Goal: Information Seeking & Learning: Learn about a topic

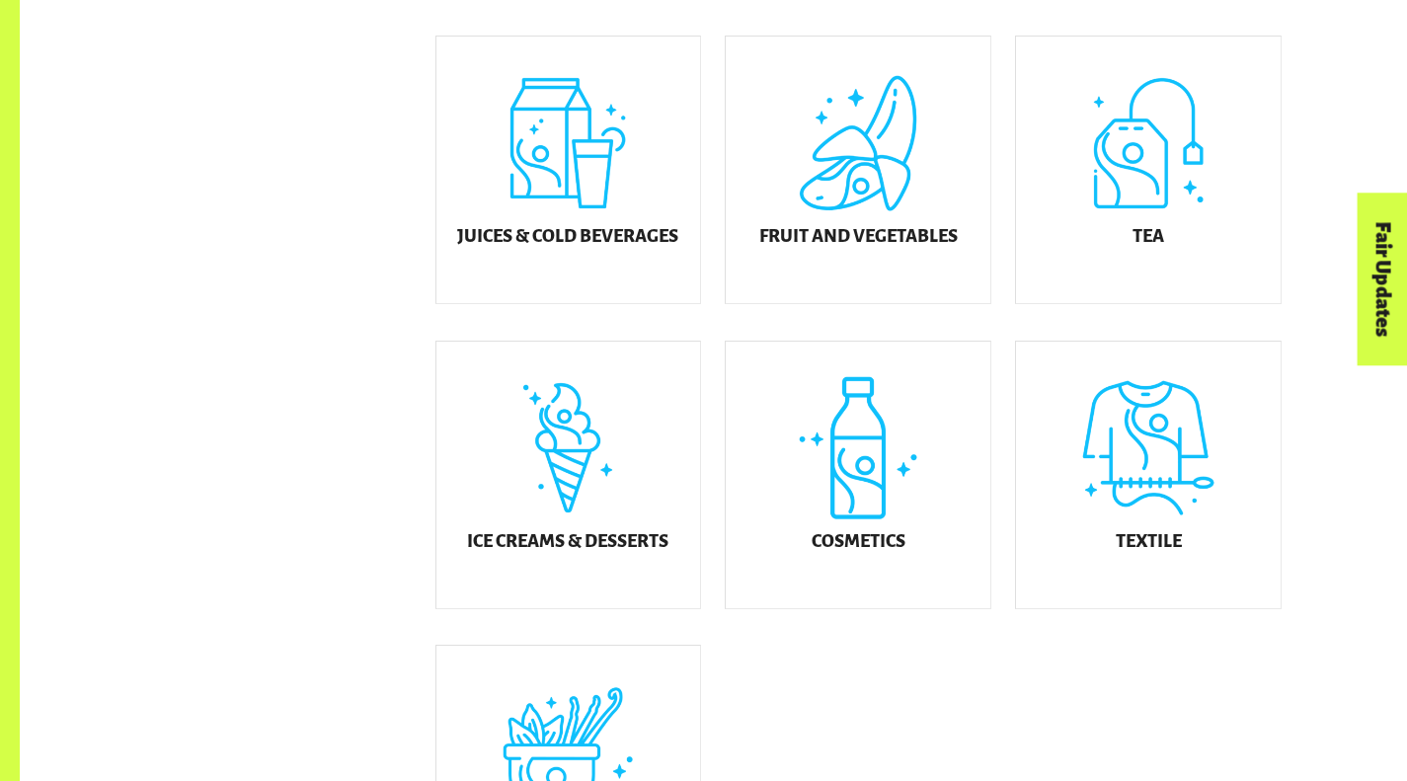
scroll to position [898, 0]
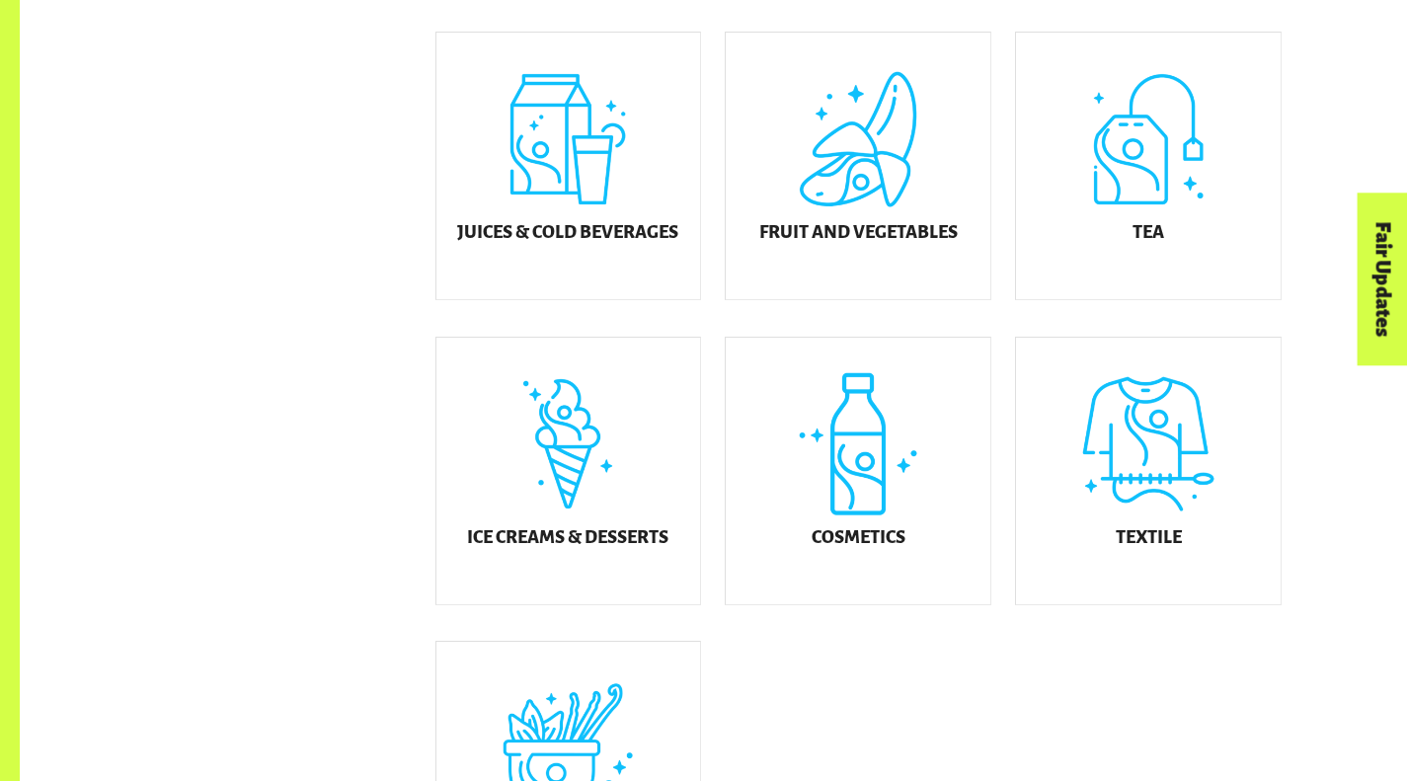
click at [791, 216] on div "Fruit and Vegetables" at bounding box center [858, 166] width 265 height 267
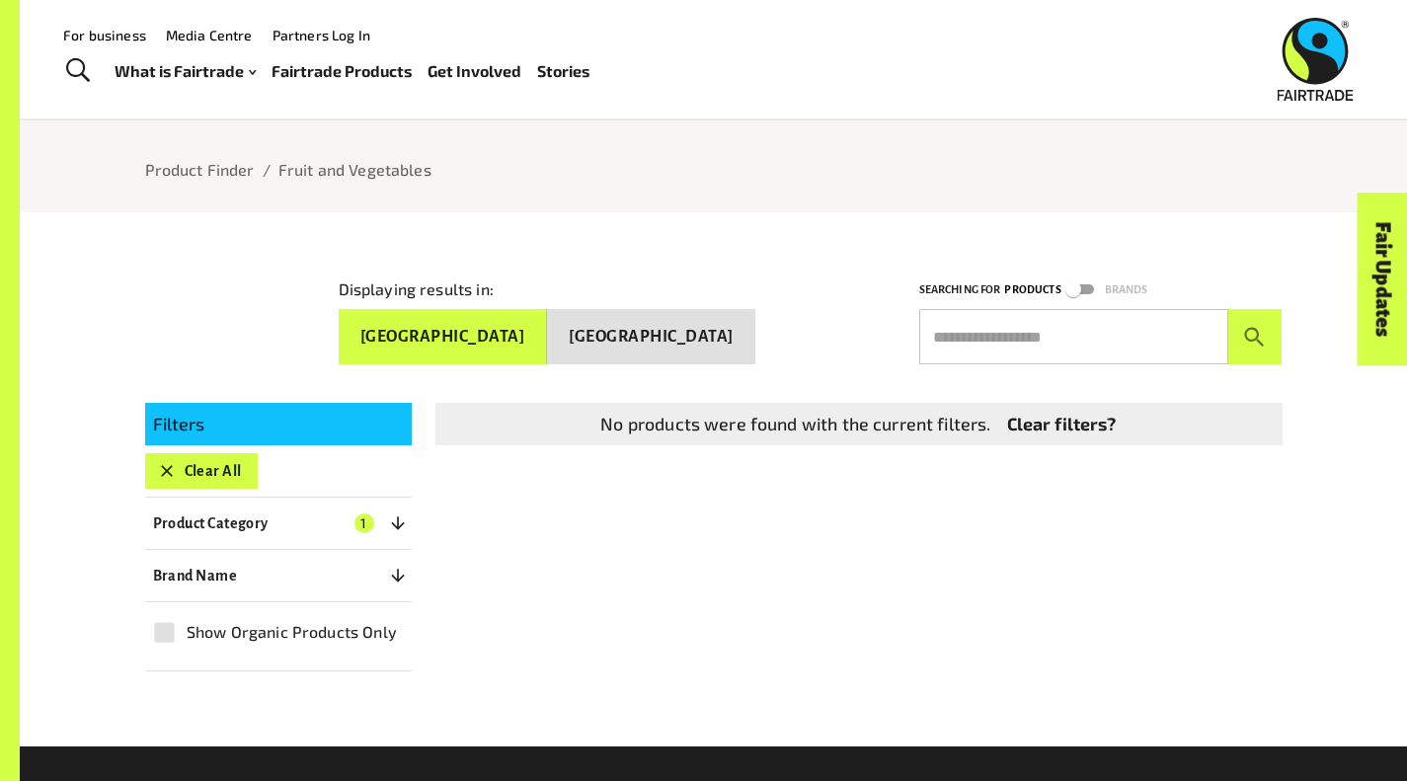
scroll to position [126, 0]
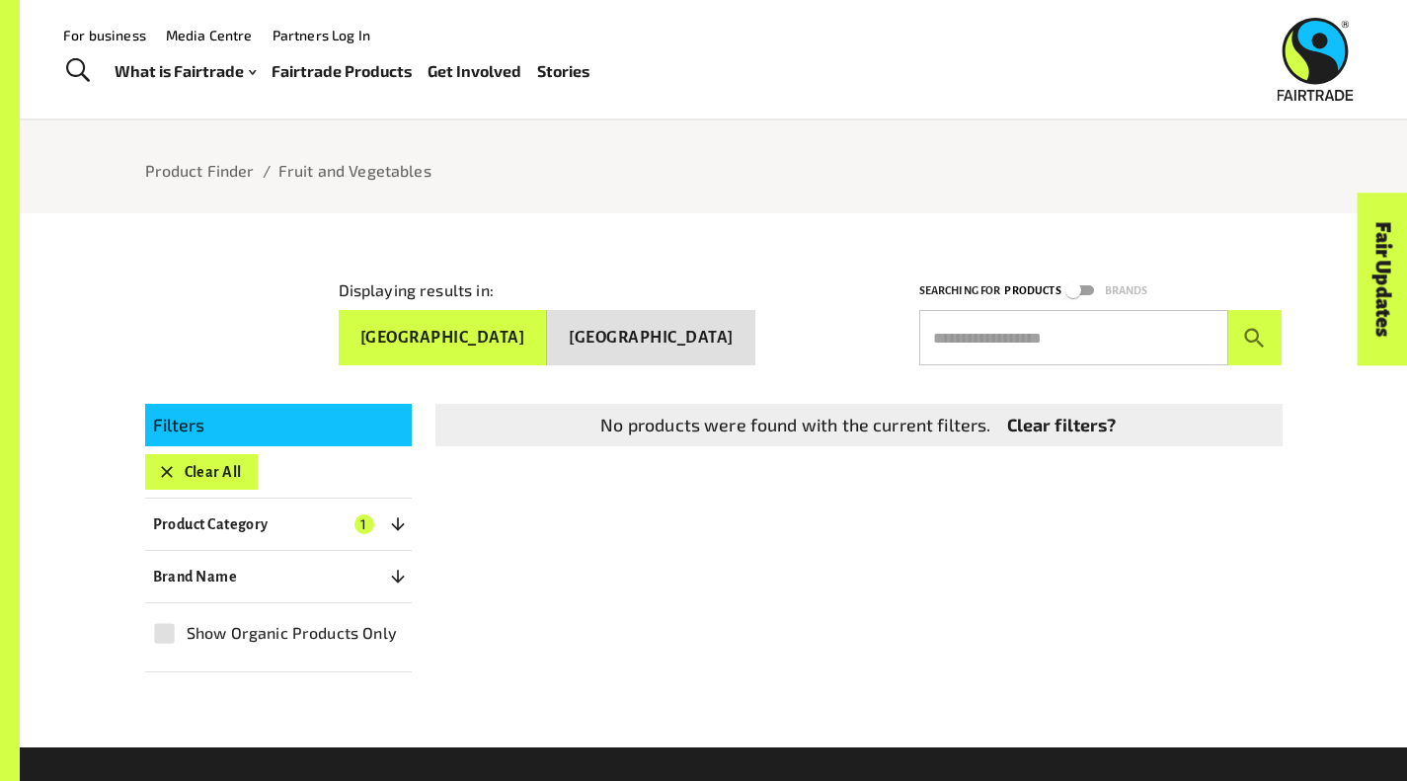
click at [163, 468] on icon "button" at bounding box center [167, 472] width 20 height 20
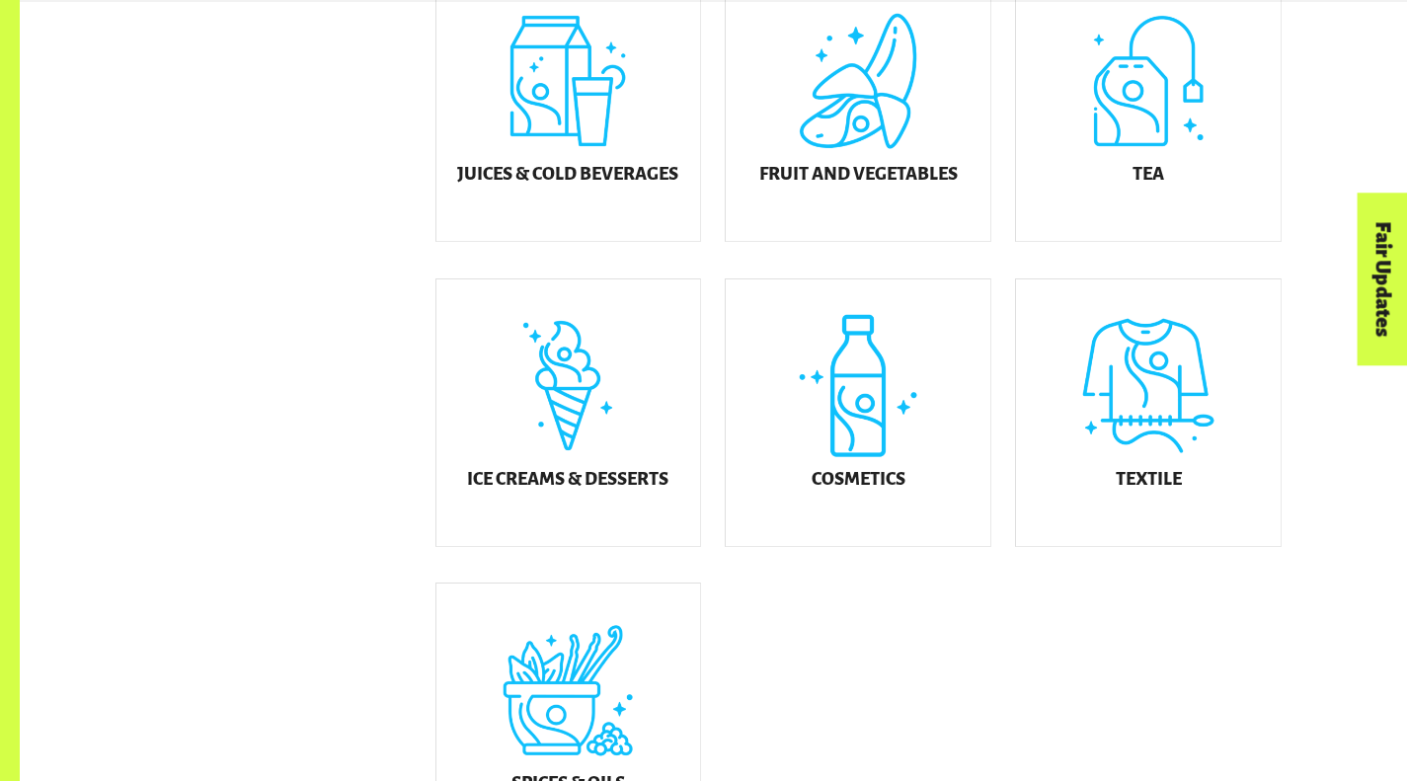
scroll to position [956, 0]
click at [531, 450] on div "Ice Creams & Desserts" at bounding box center [568, 413] width 265 height 267
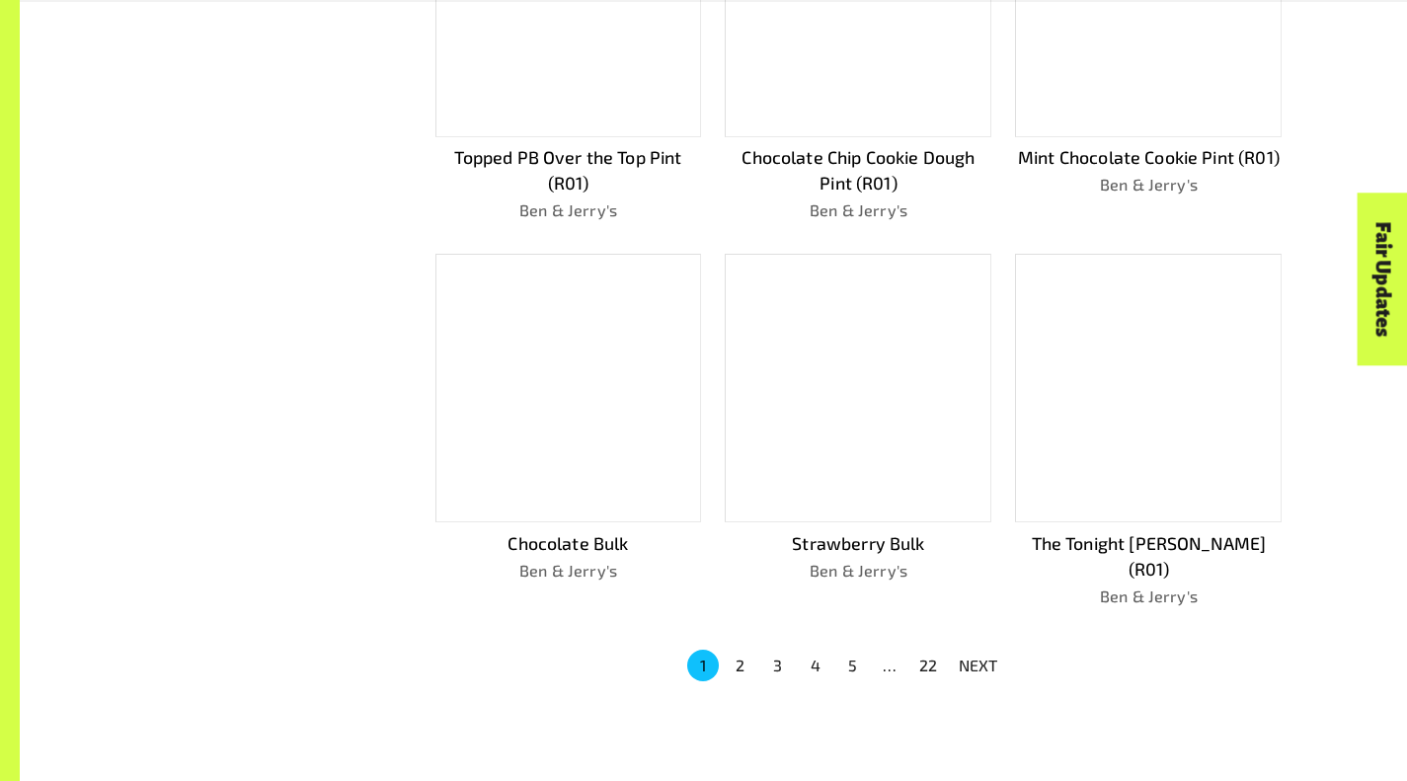
scroll to position [1123, 0]
click at [738, 649] on button "2" at bounding box center [741, 665] width 32 height 32
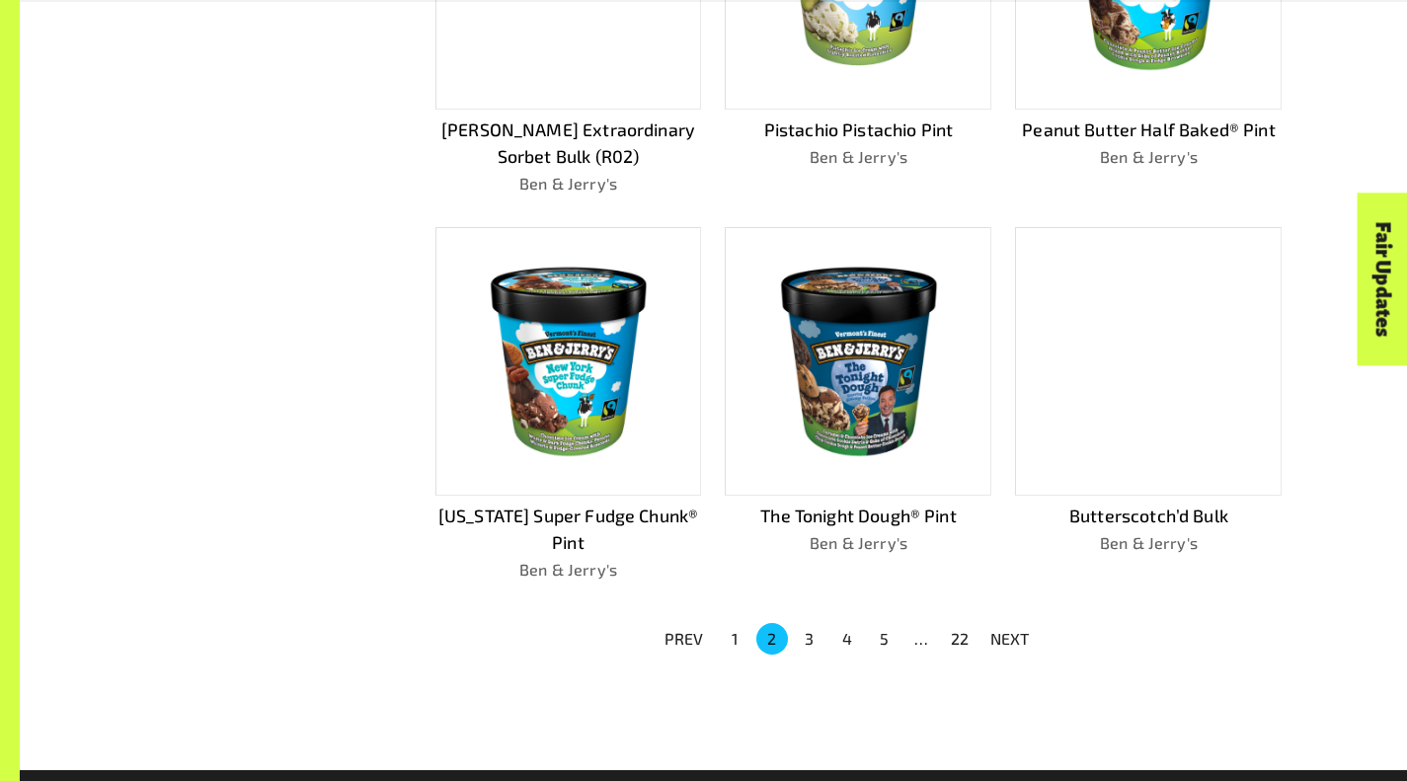
click at [805, 634] on button "3" at bounding box center [810, 639] width 32 height 32
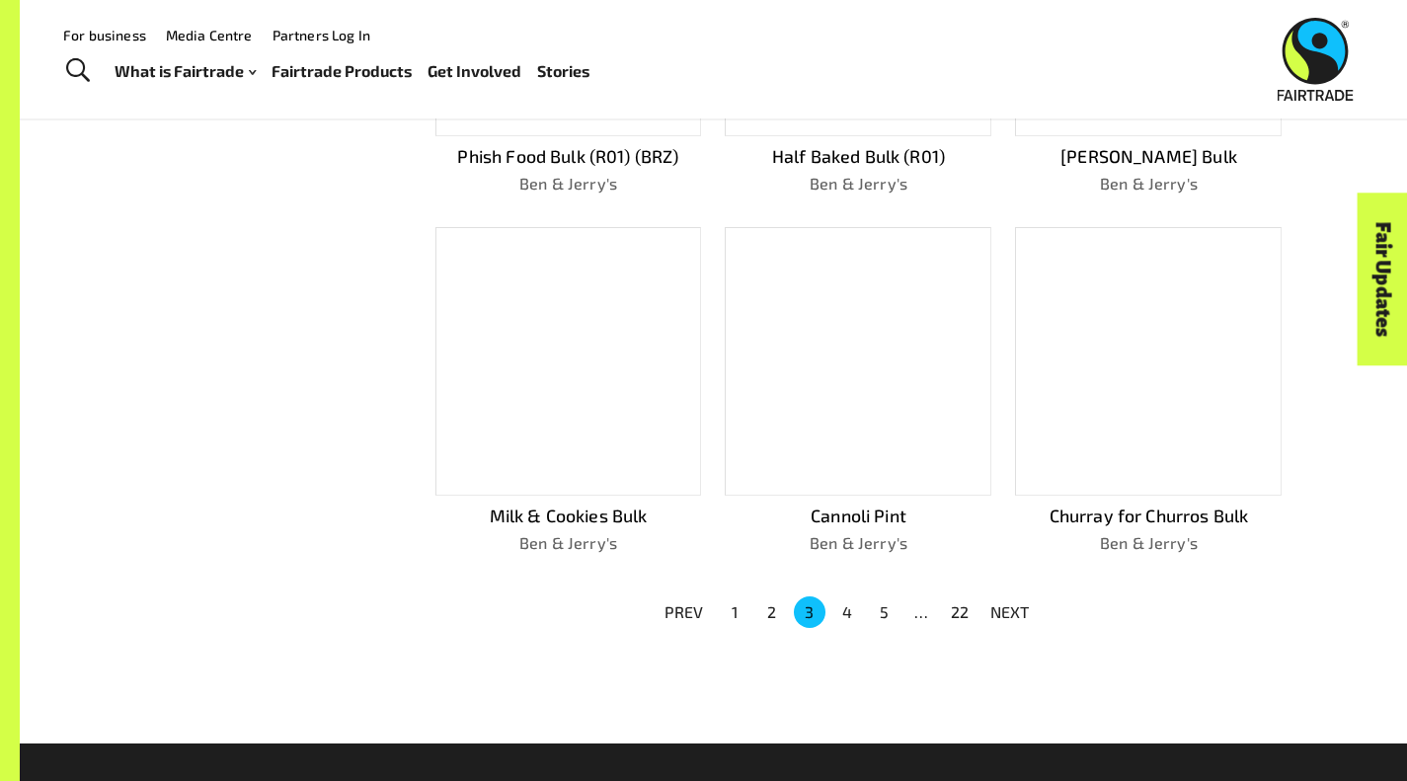
scroll to position [1096, 0]
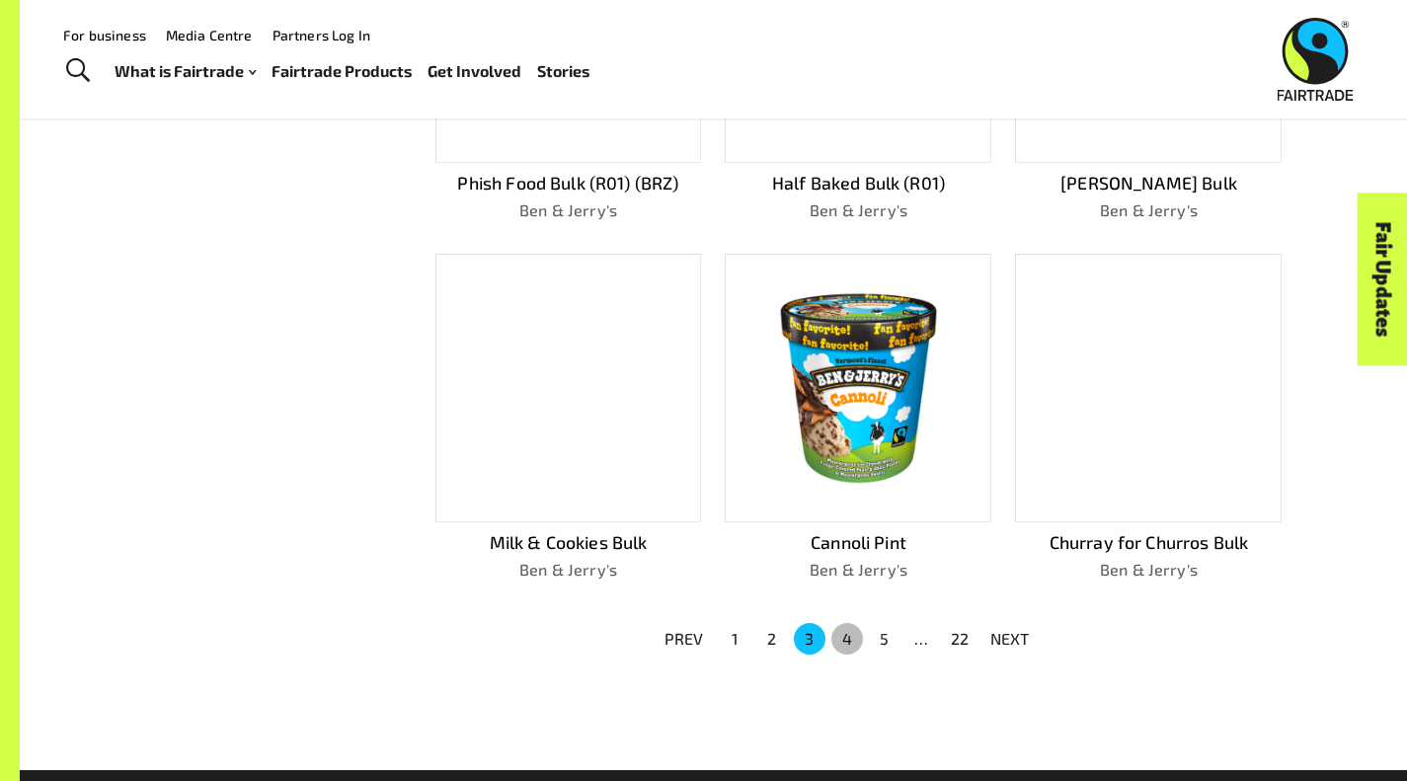
click at [843, 636] on button "4" at bounding box center [847, 639] width 32 height 32
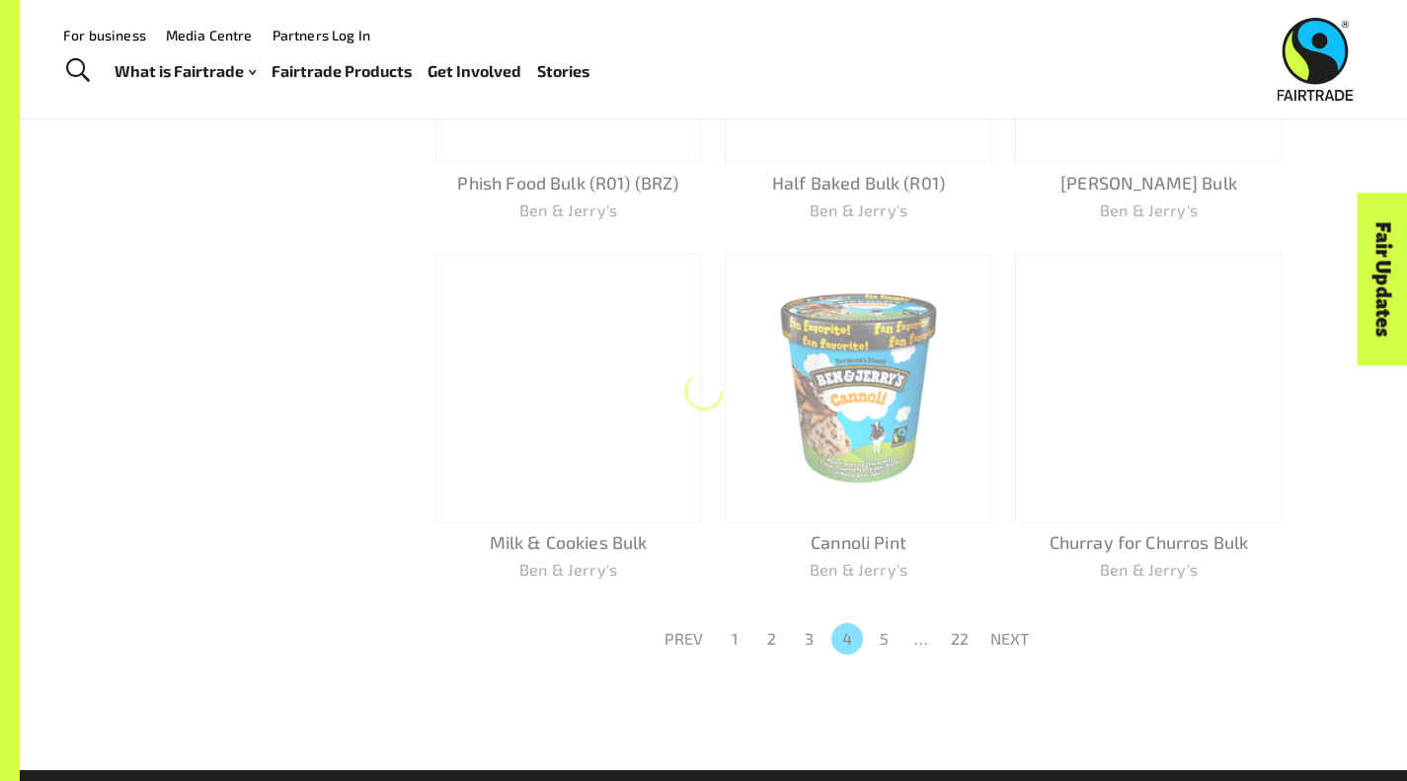
scroll to position [1149, 0]
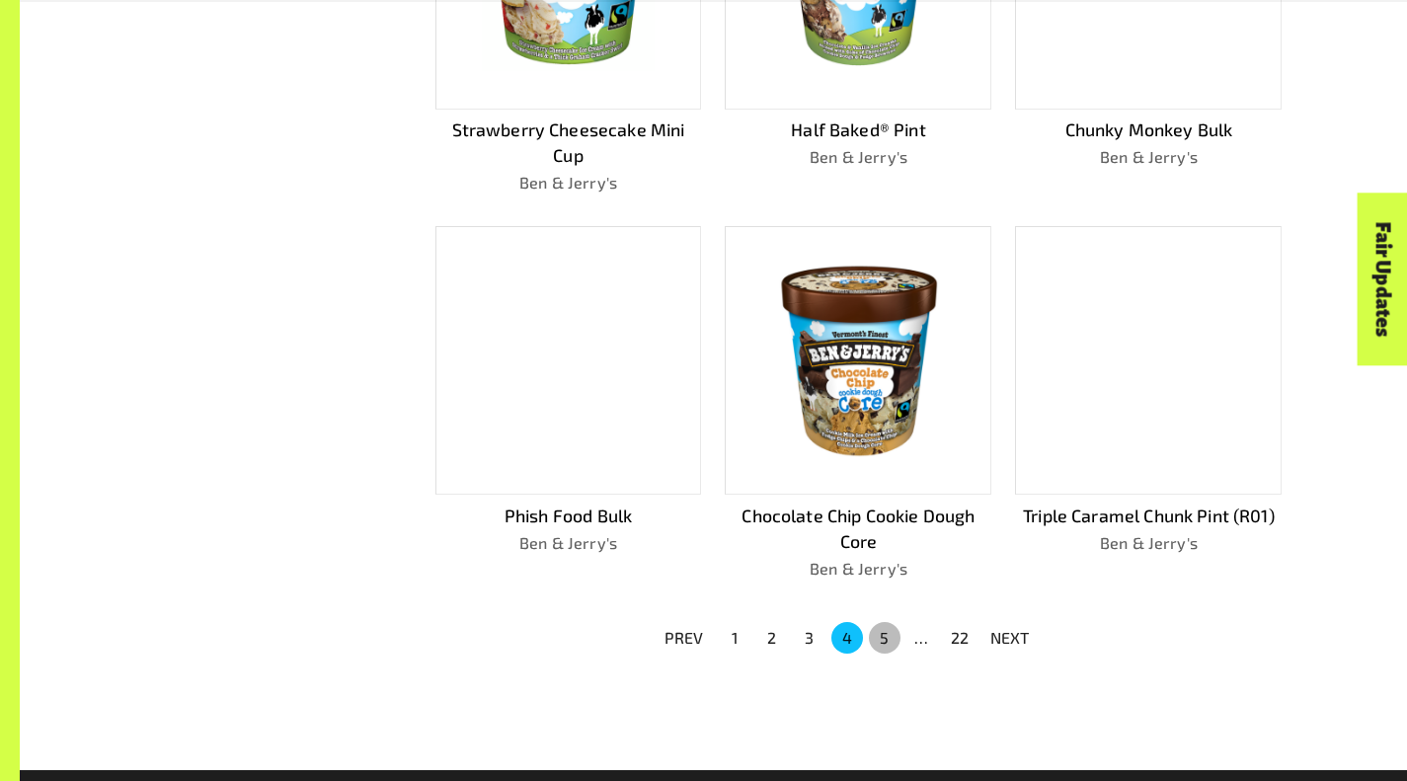
click at [877, 632] on button "5" at bounding box center [885, 638] width 32 height 32
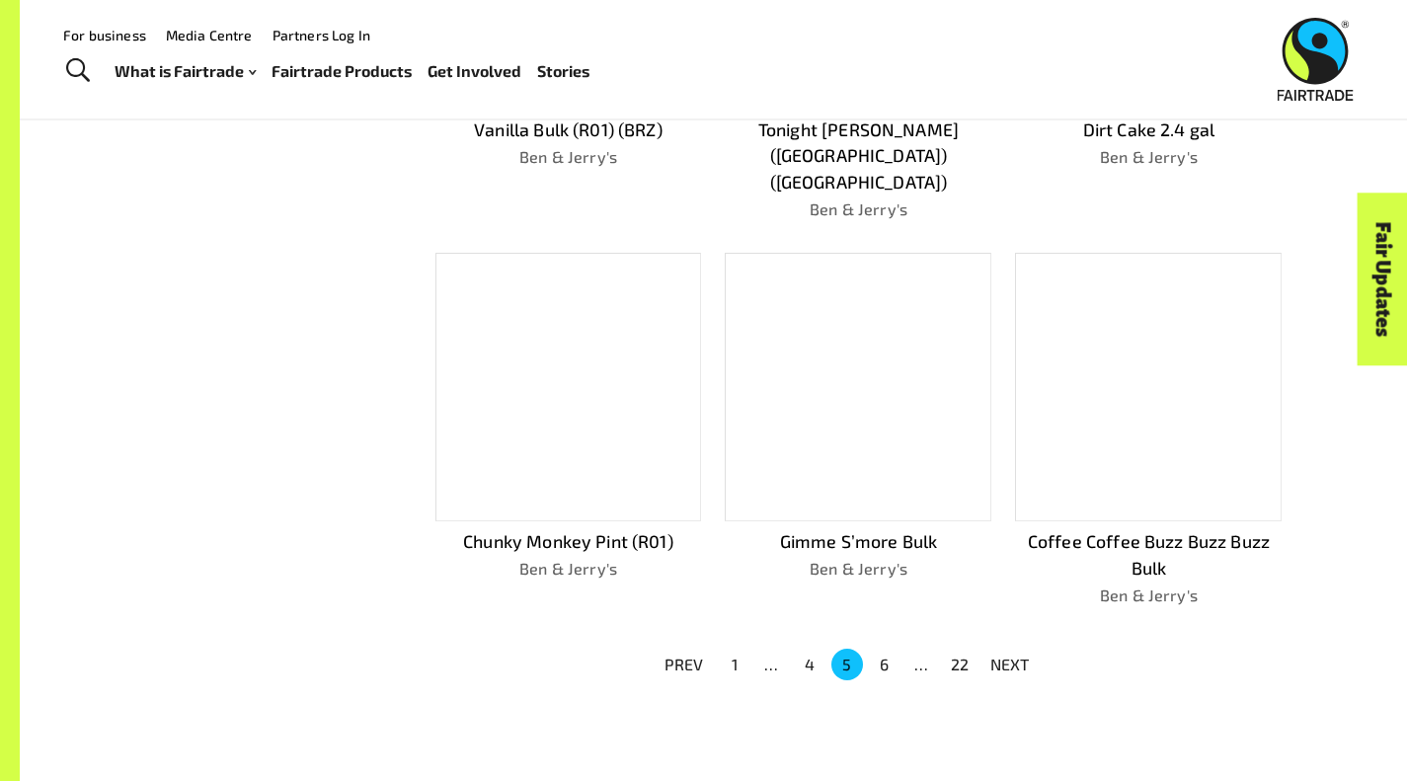
scroll to position [1123, 0]
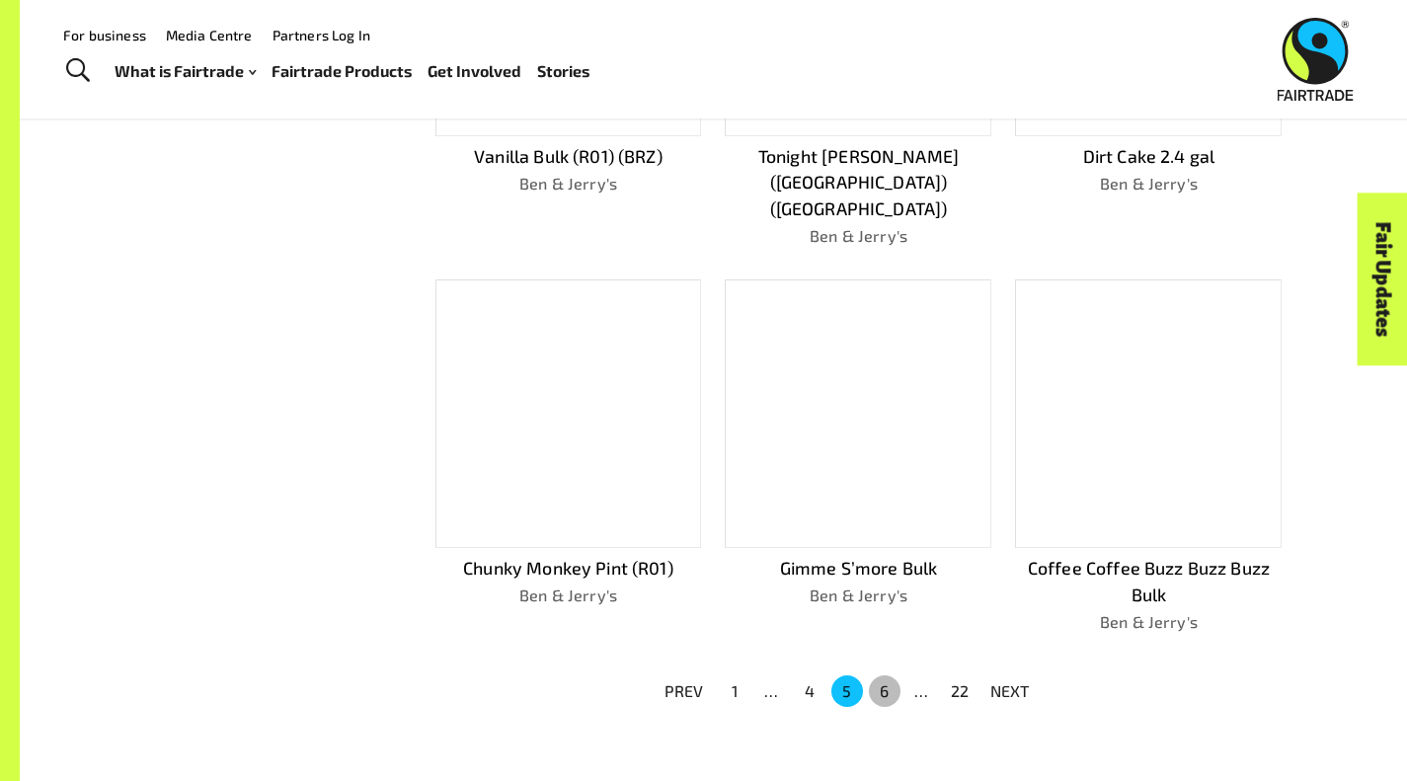
click at [885, 675] on button "6" at bounding box center [885, 691] width 32 height 32
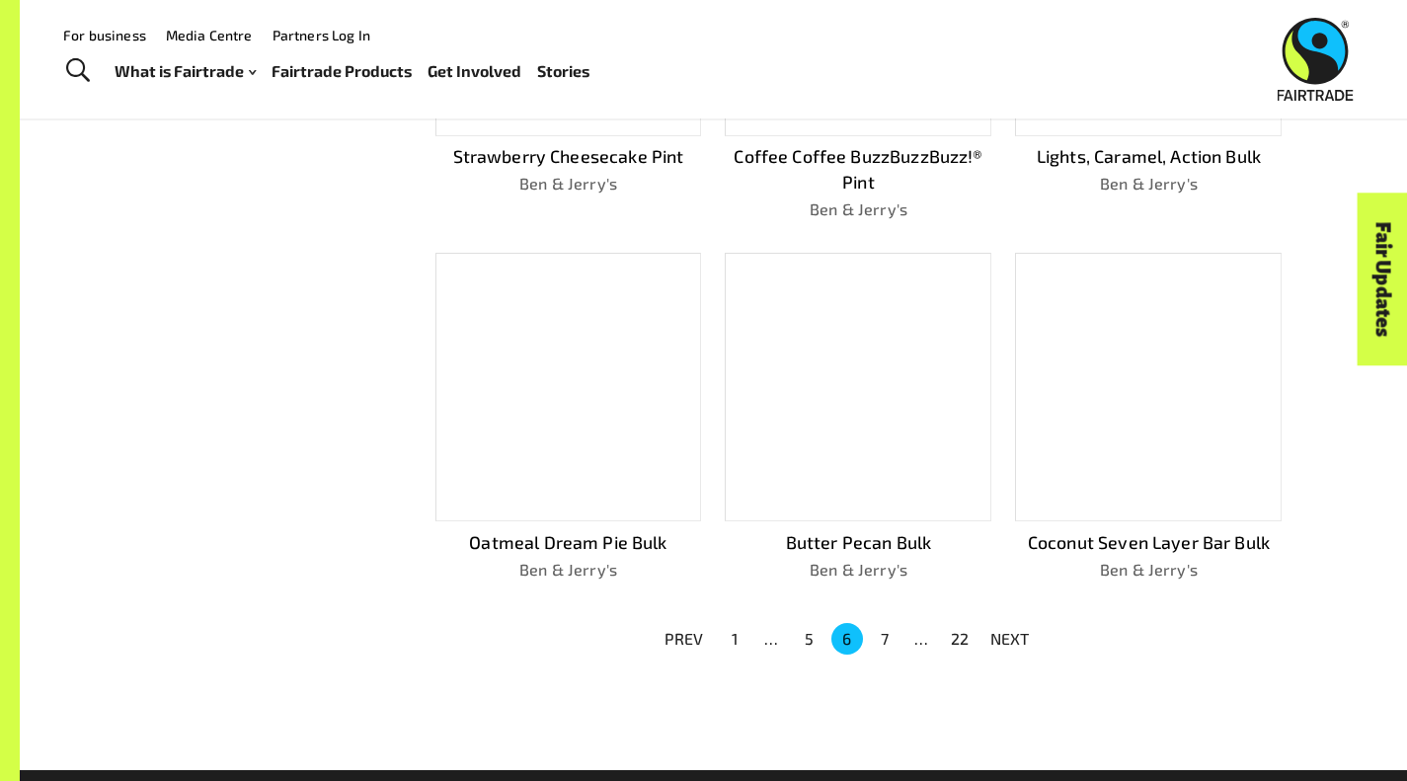
click at [885, 643] on button "7" at bounding box center [885, 639] width 32 height 32
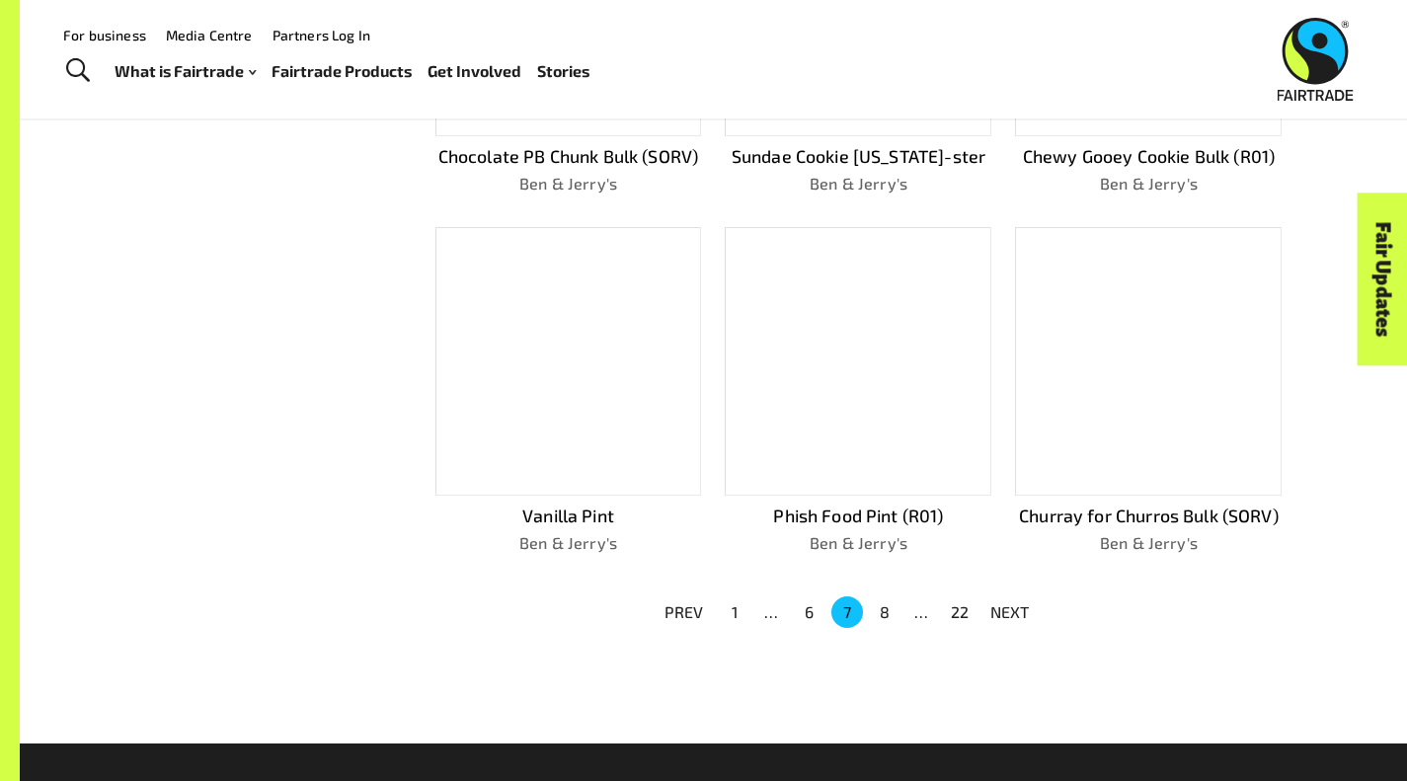
scroll to position [1096, 0]
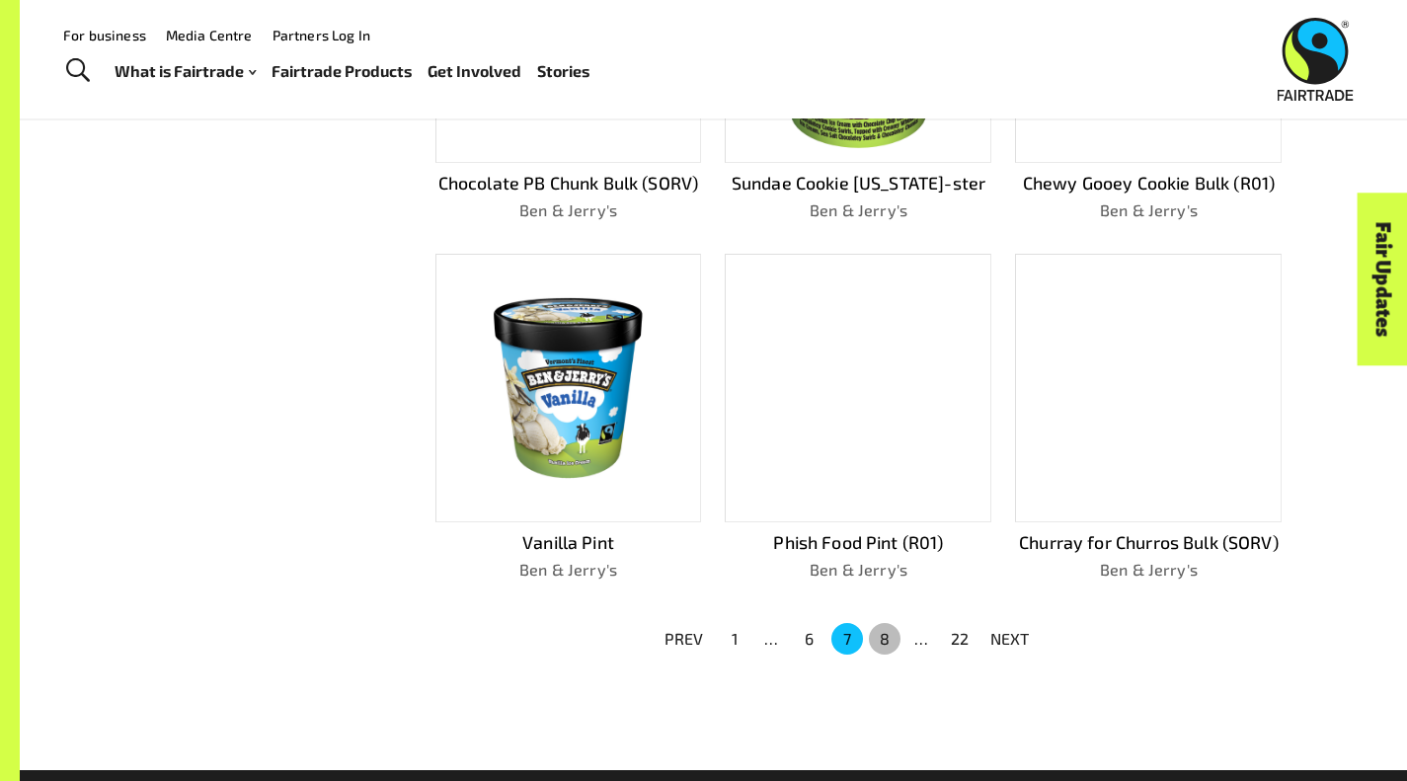
click at [886, 642] on button "8" at bounding box center [885, 639] width 32 height 32
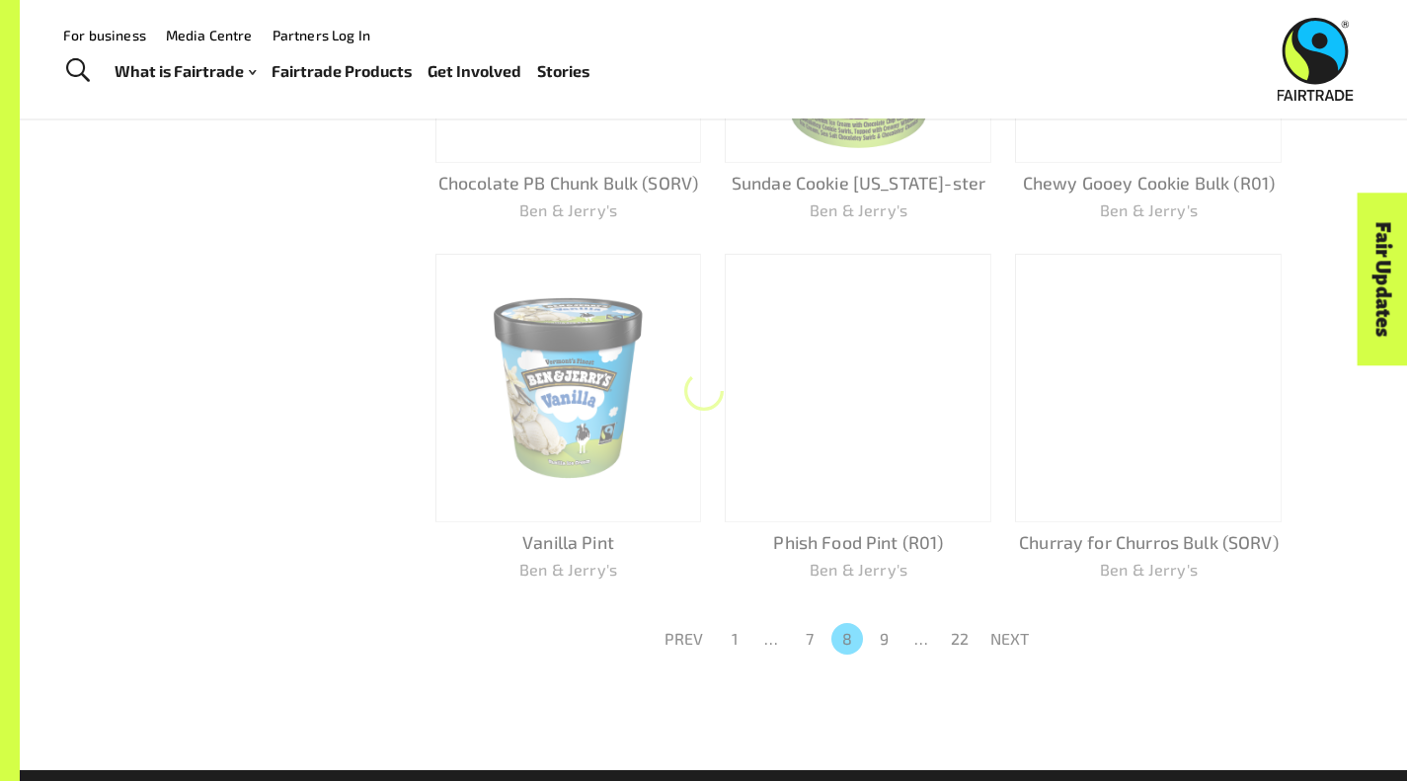
scroll to position [1123, 0]
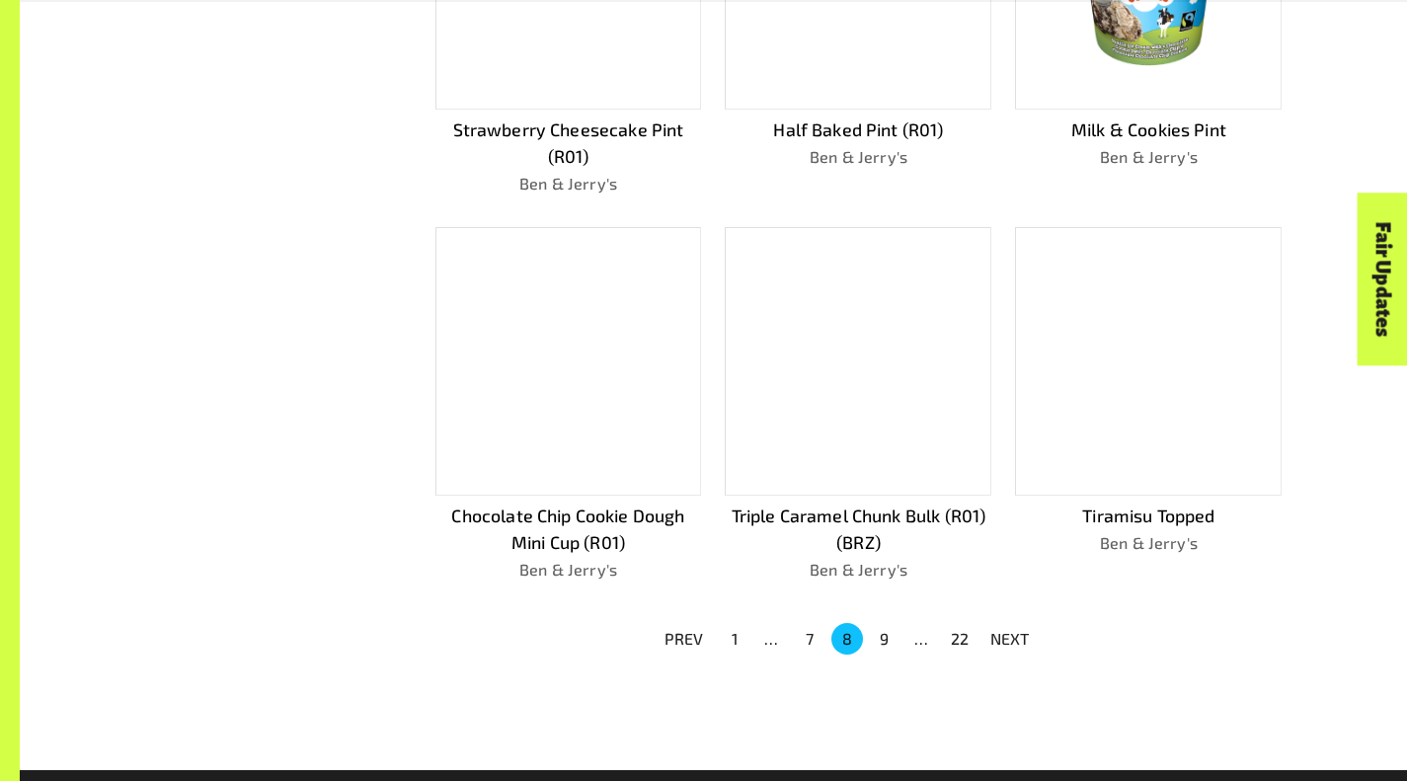
click at [886, 642] on button "9" at bounding box center [885, 639] width 32 height 32
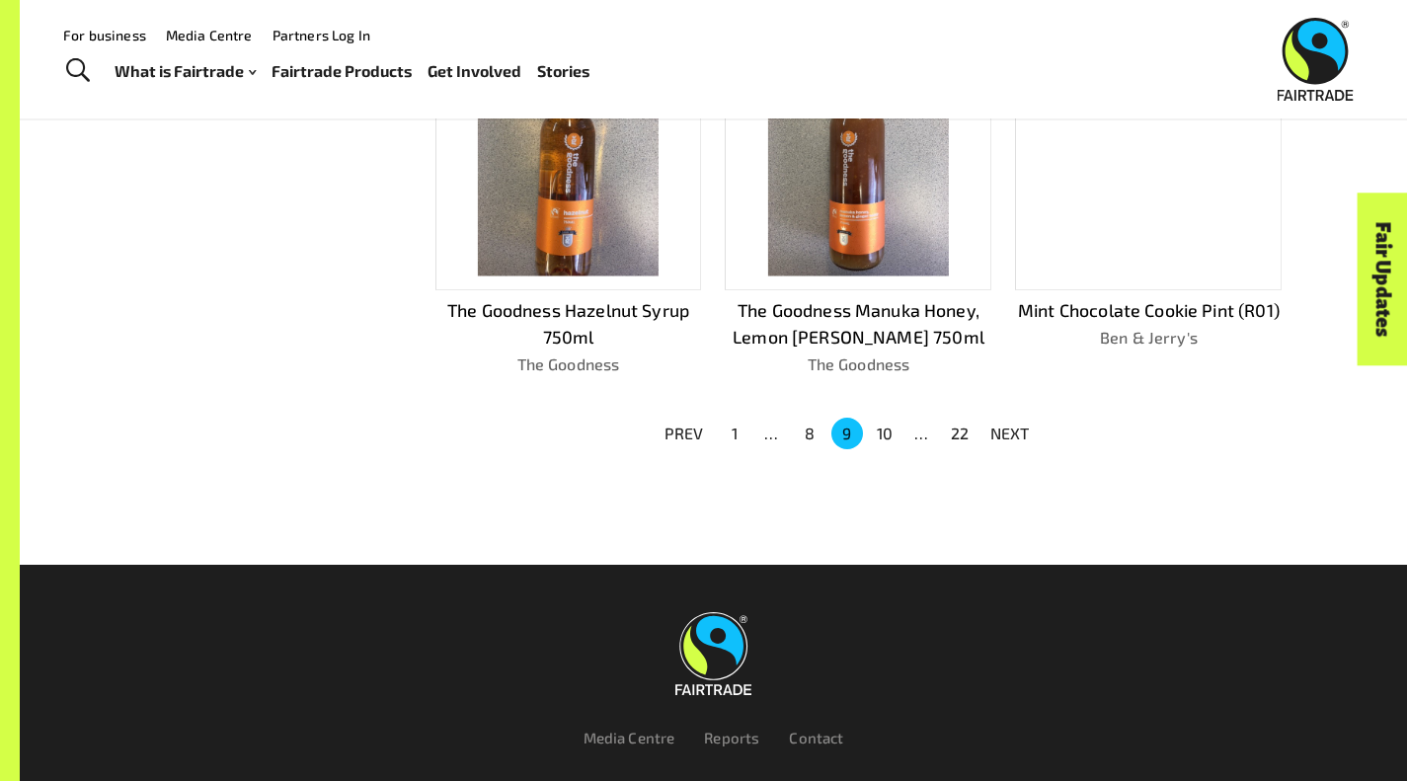
scroll to position [1242, 0]
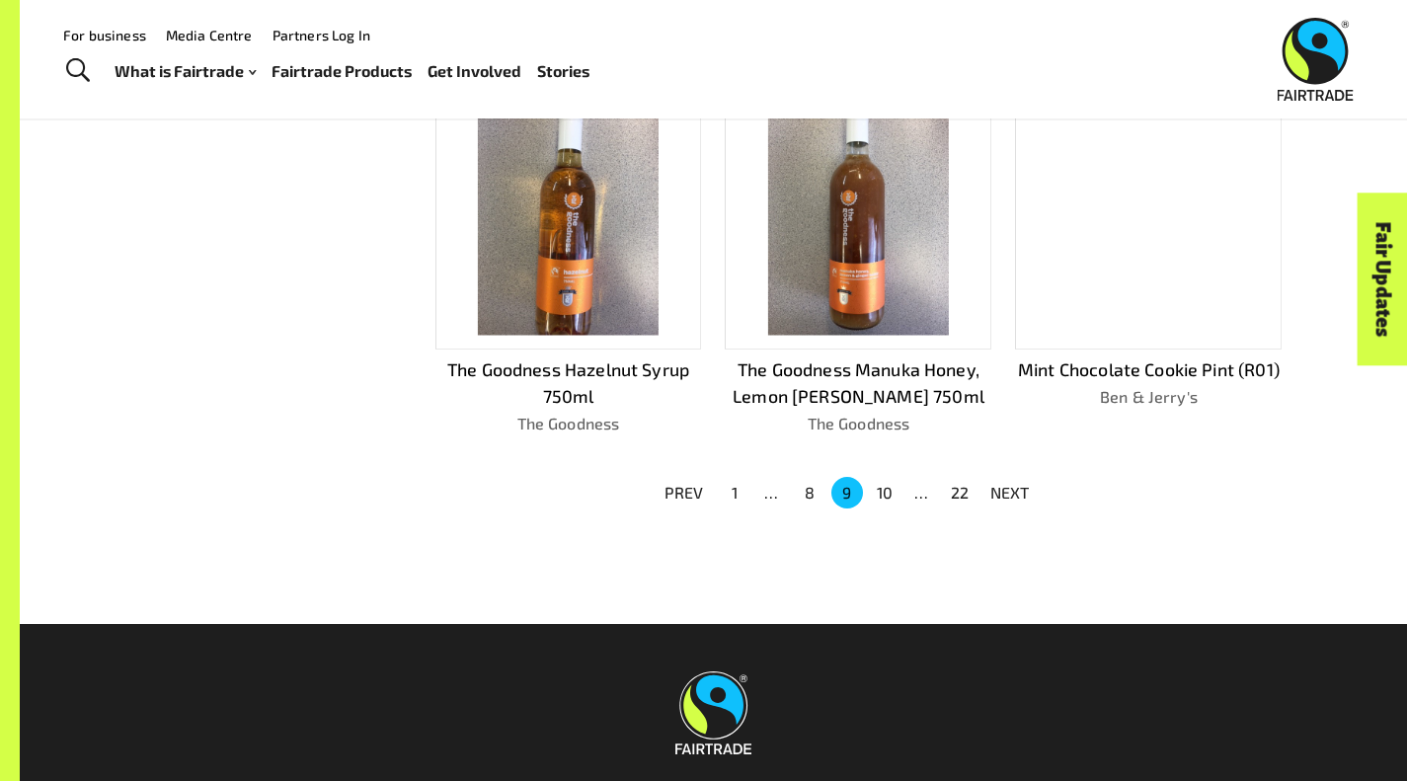
click at [880, 494] on button "10" at bounding box center [885, 493] width 32 height 32
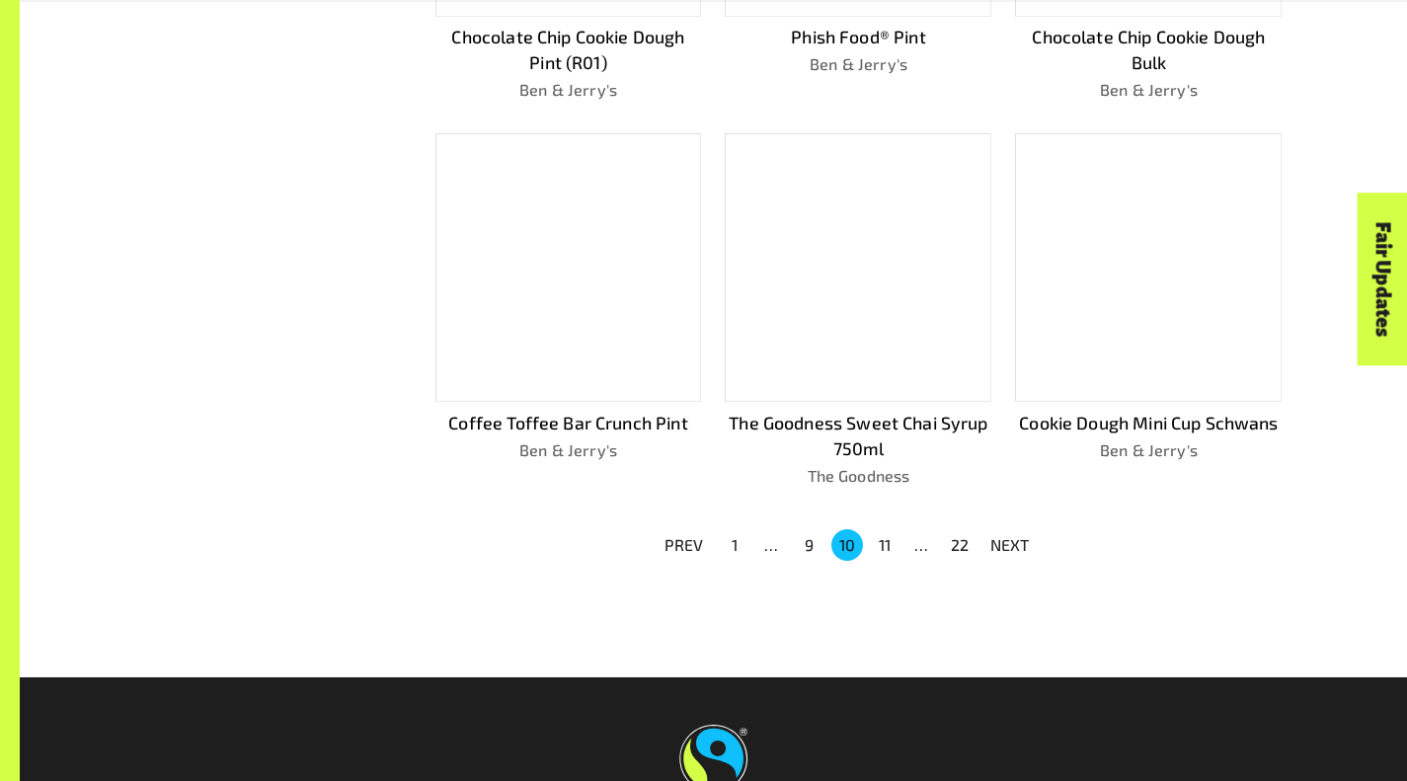
scroll to position [1295, 0]
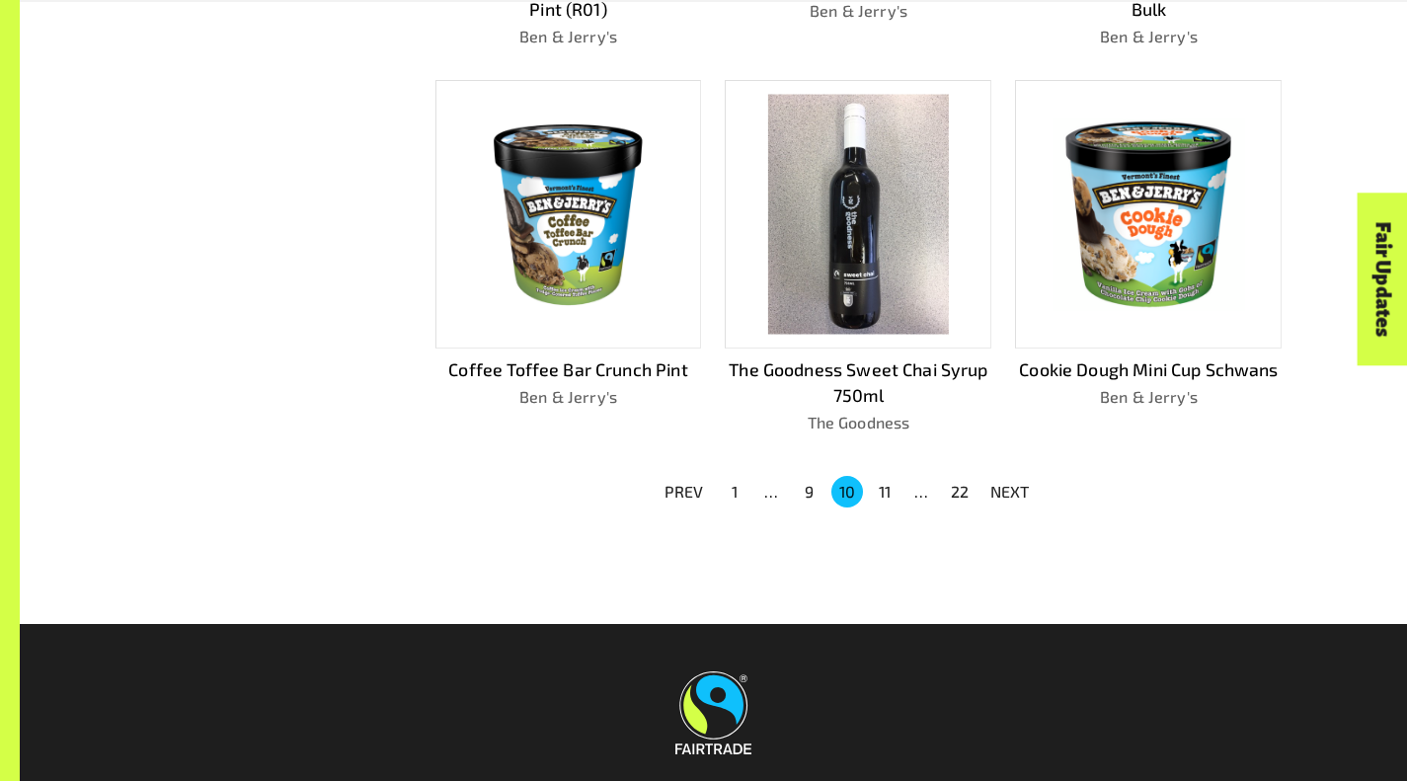
click at [876, 493] on button "11" at bounding box center [885, 492] width 32 height 32
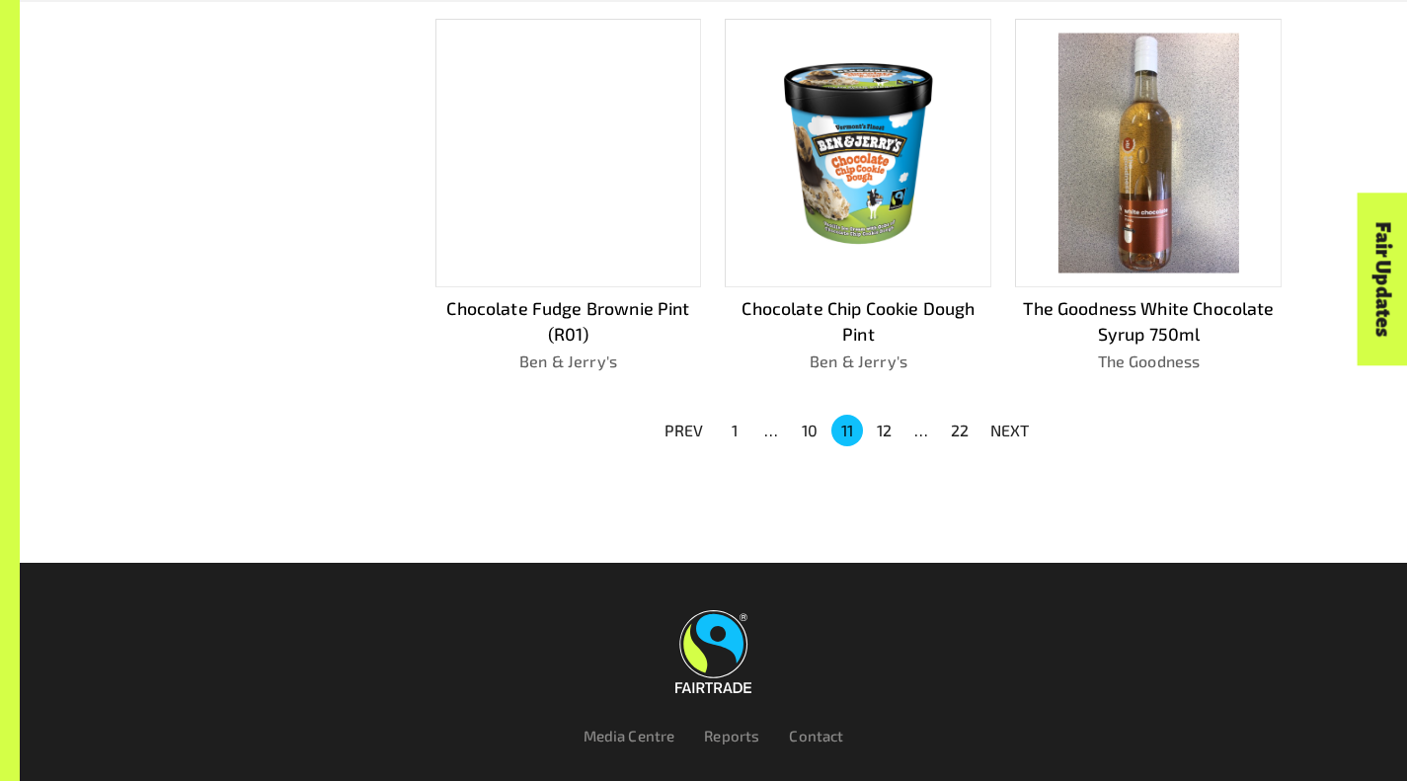
scroll to position [1361, 0]
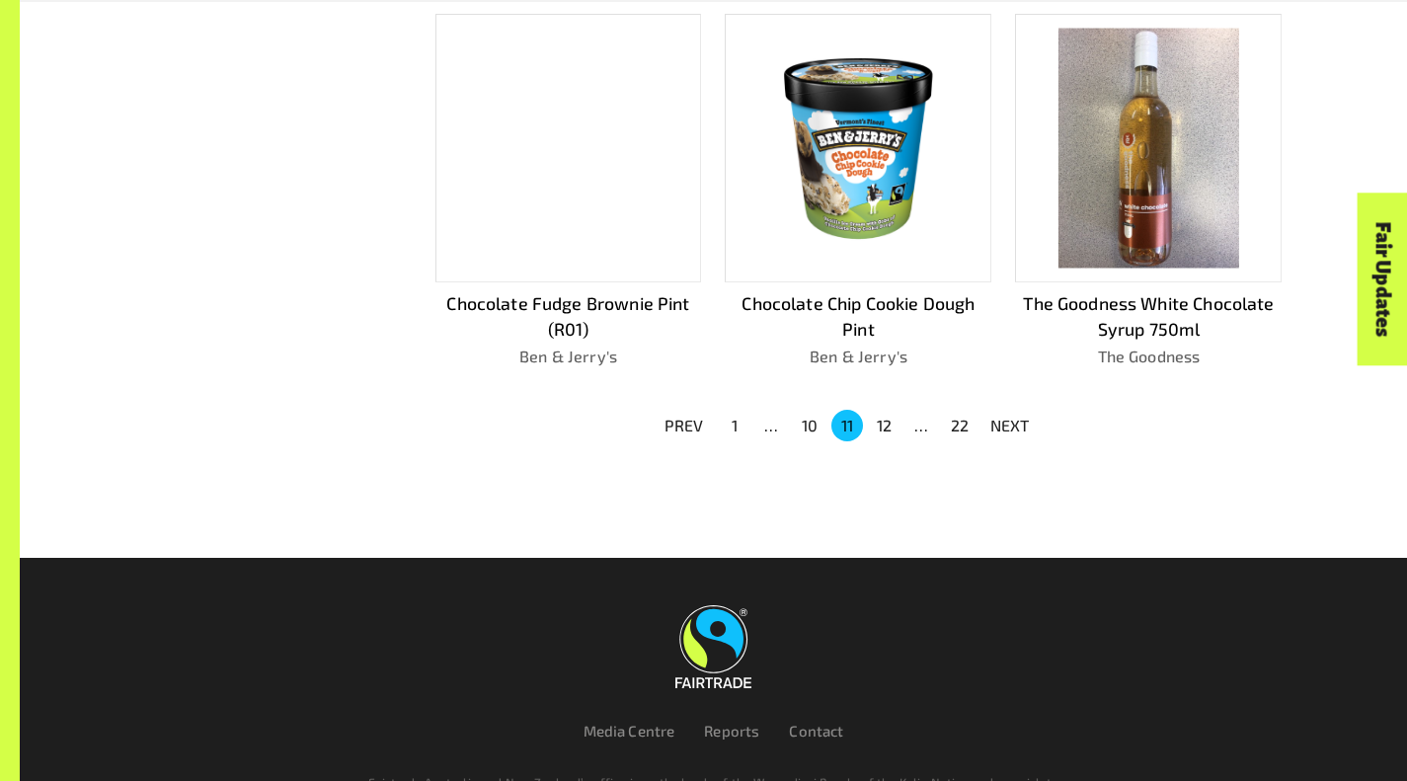
click at [880, 427] on button "12" at bounding box center [885, 426] width 32 height 32
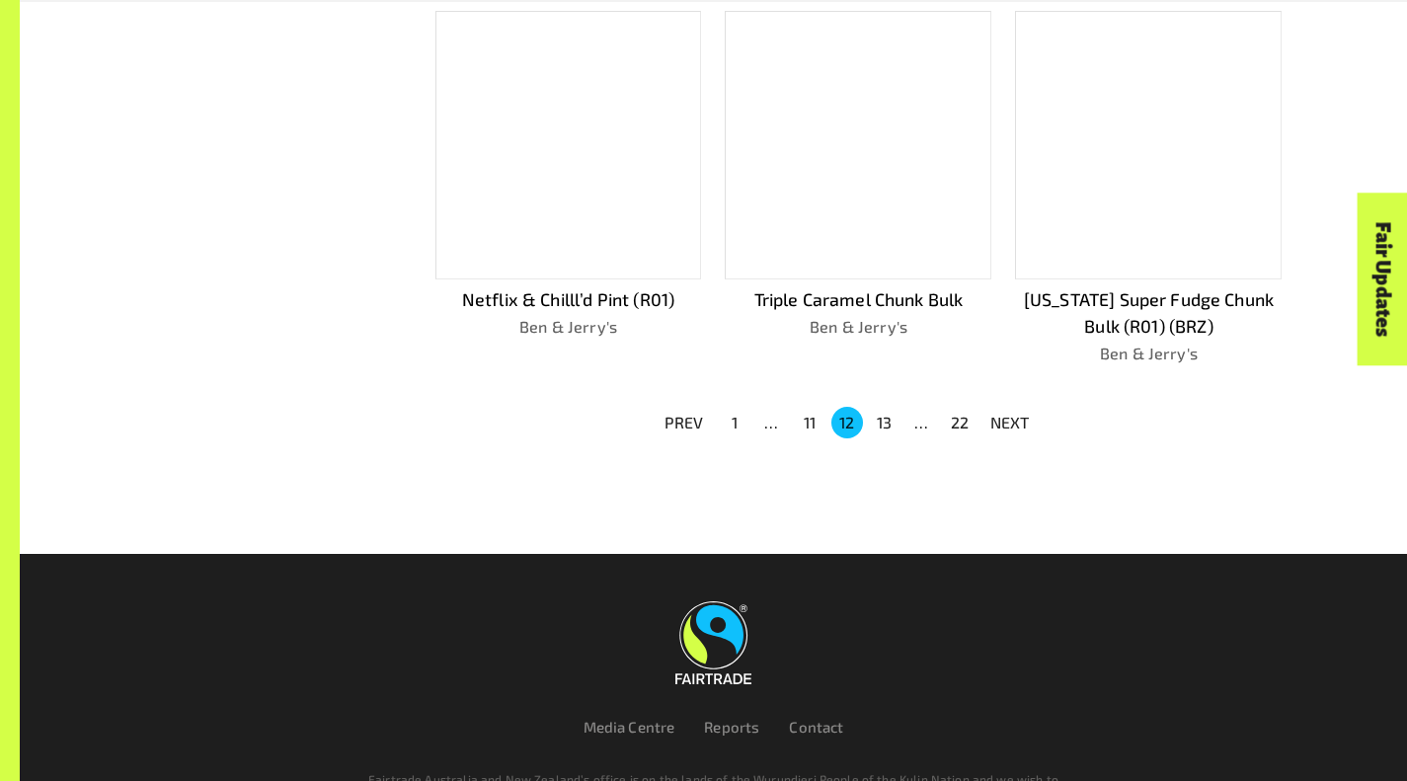
scroll to position [1338, 0]
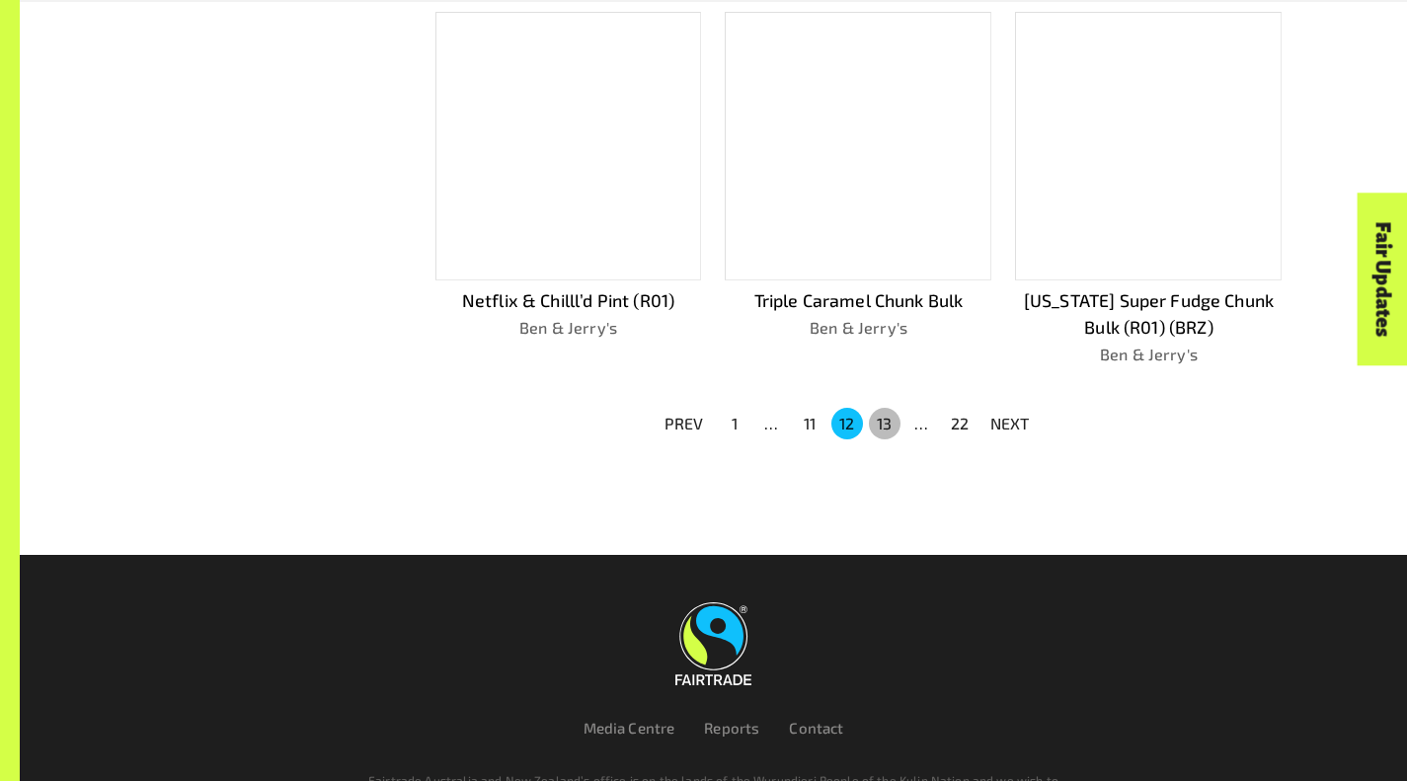
click at [880, 426] on button "13" at bounding box center [885, 424] width 32 height 32
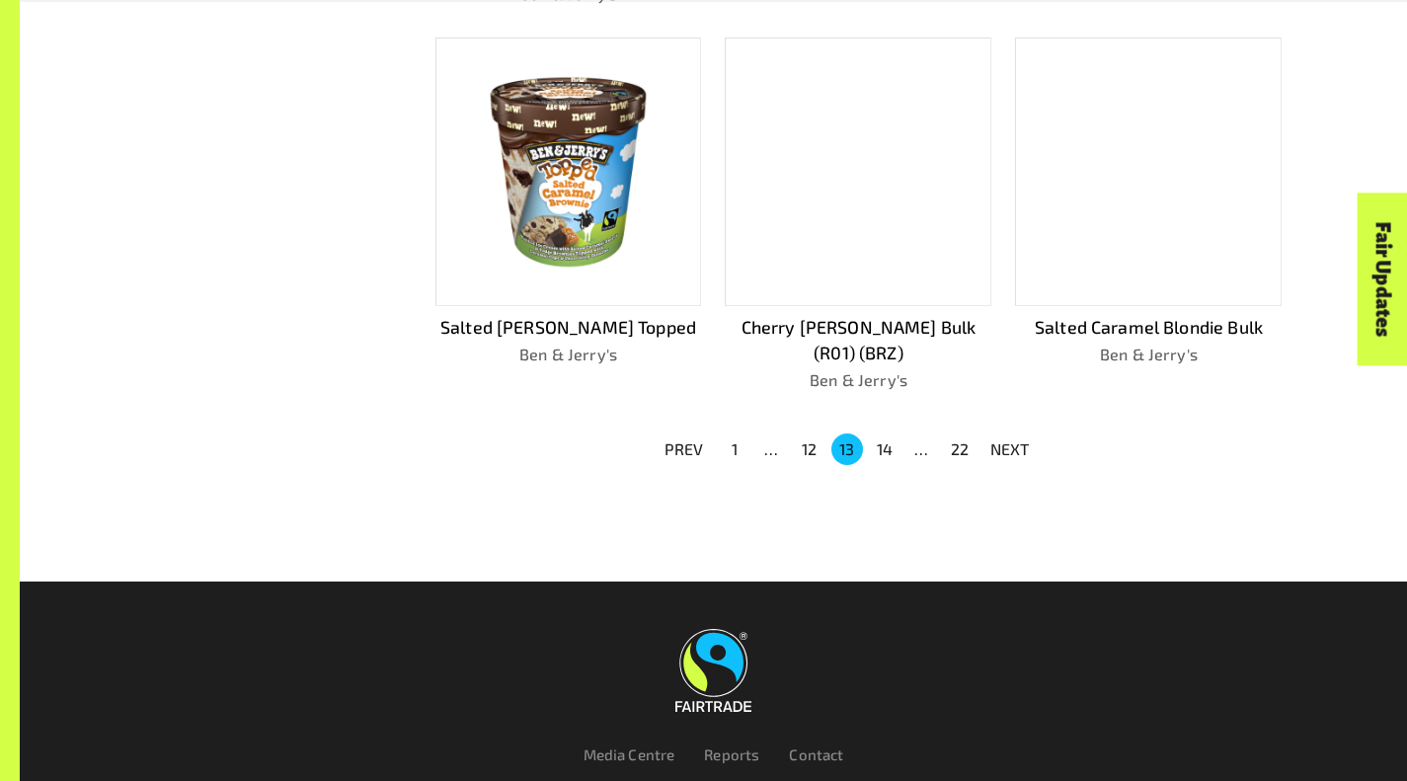
click at [884, 433] on button "14" at bounding box center [885, 449] width 32 height 32
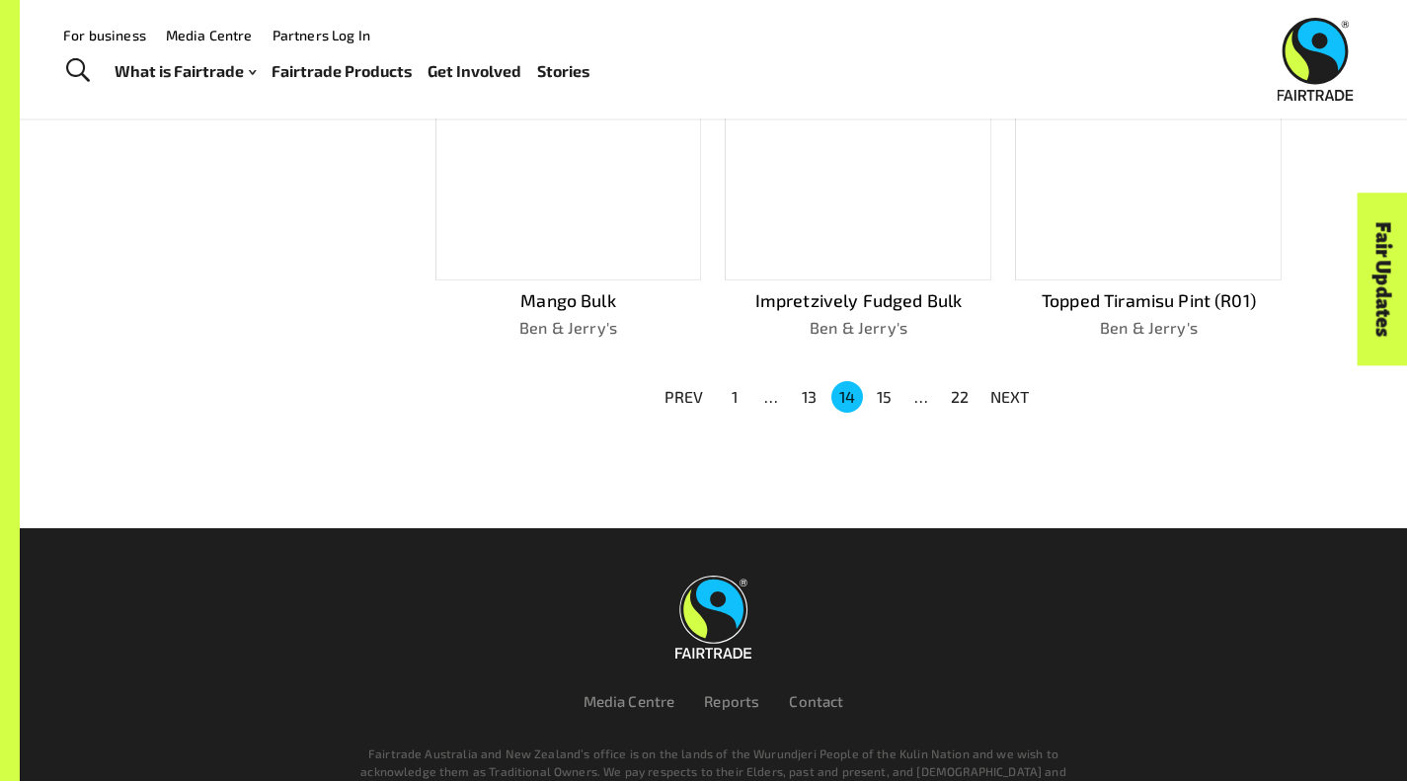
scroll to position [1311, 0]
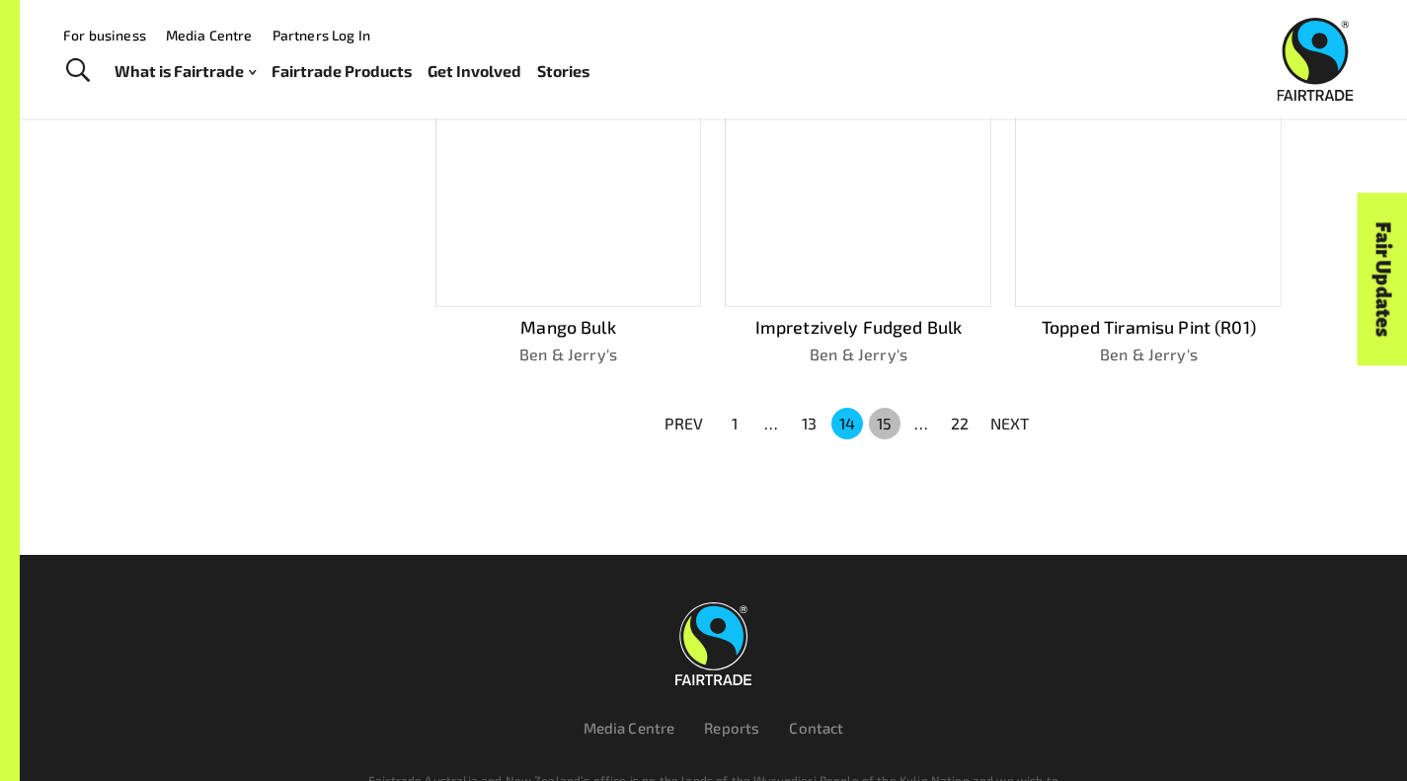
click at [884, 415] on button "15" at bounding box center [885, 424] width 32 height 32
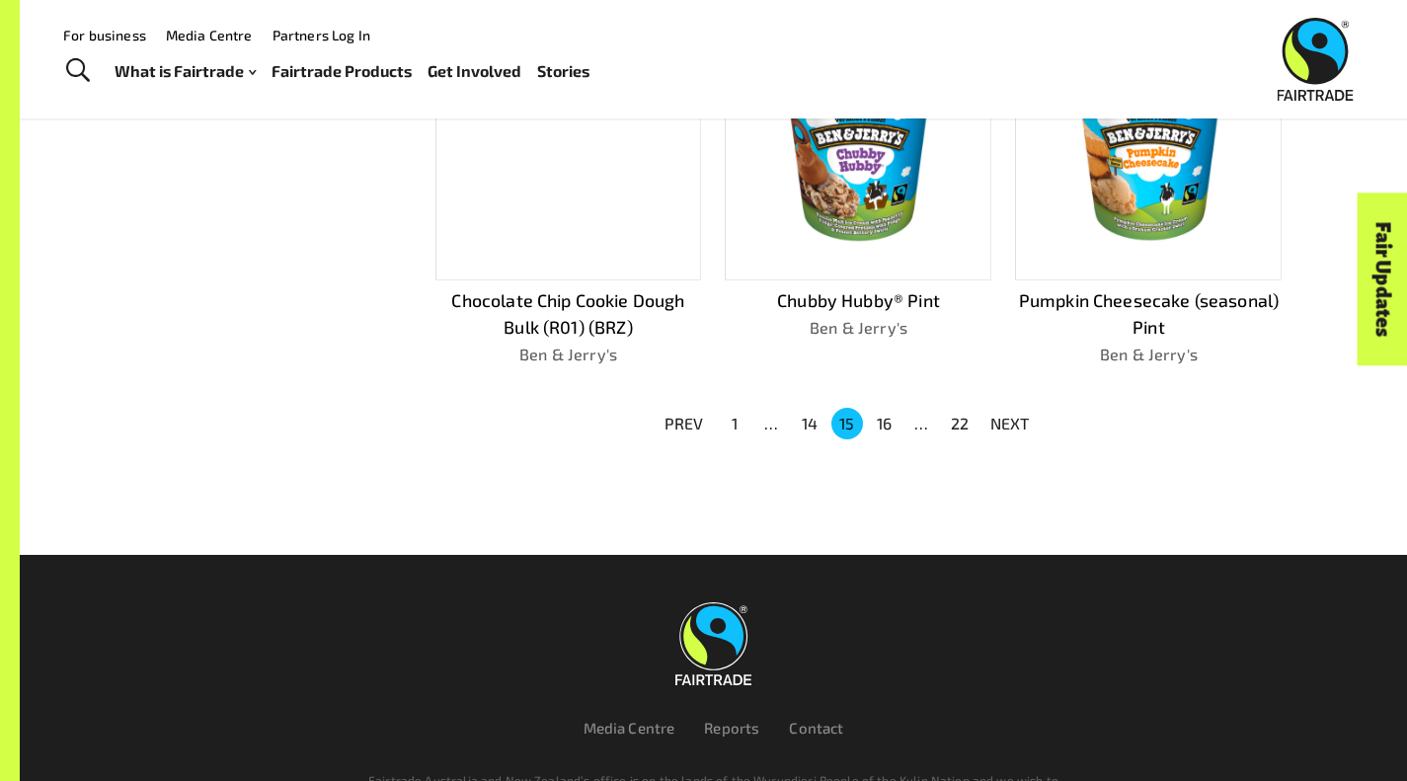
click at [884, 415] on button "16" at bounding box center [885, 424] width 32 height 32
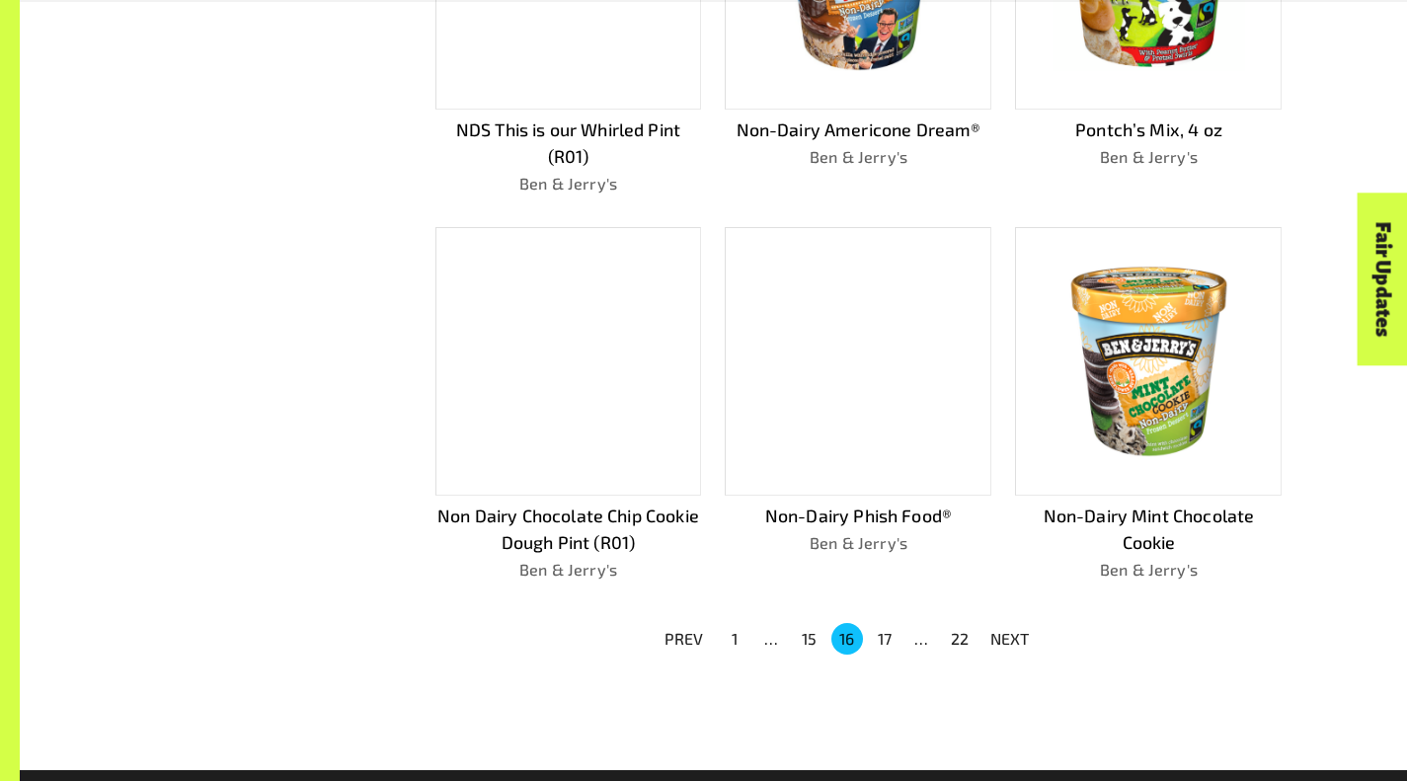
scroll to position [1129, 0]
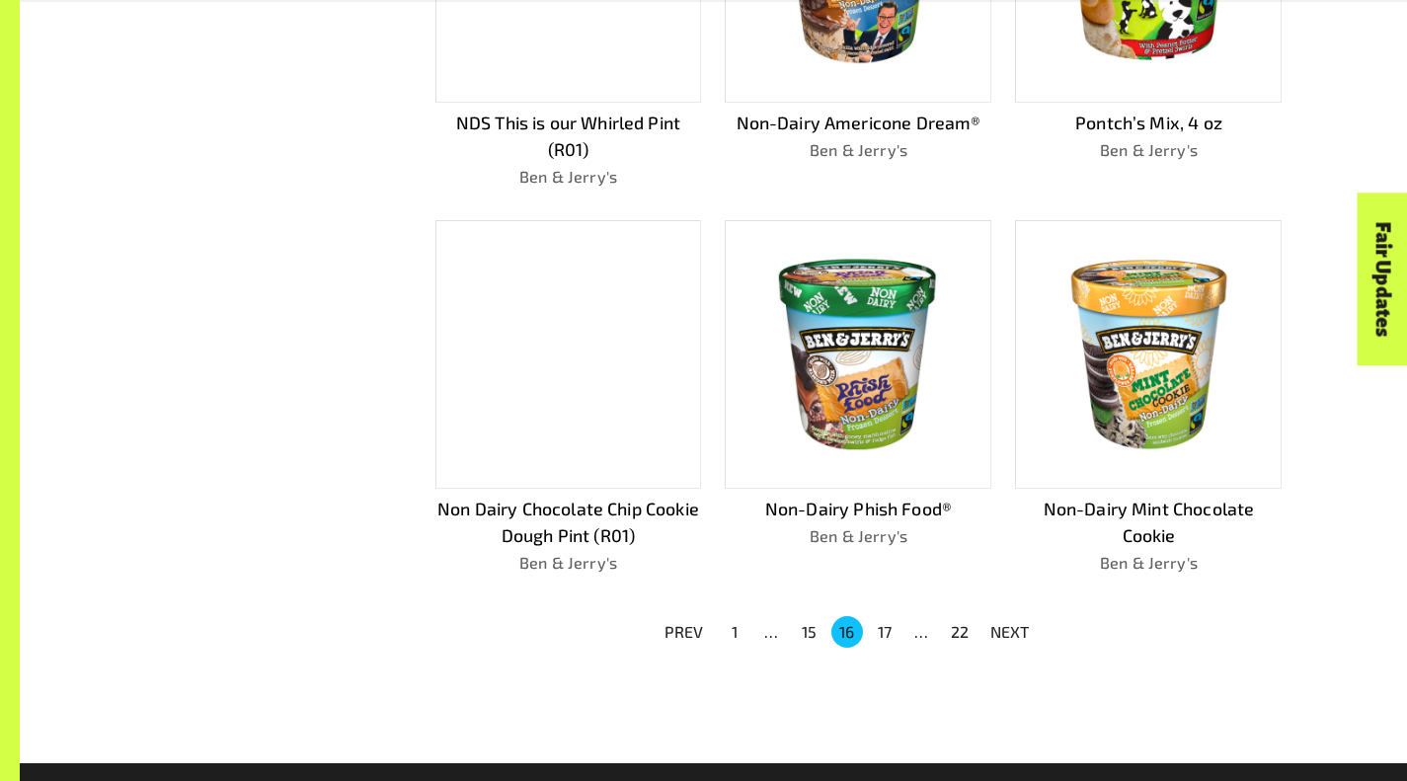
click at [880, 628] on button "17" at bounding box center [885, 632] width 32 height 32
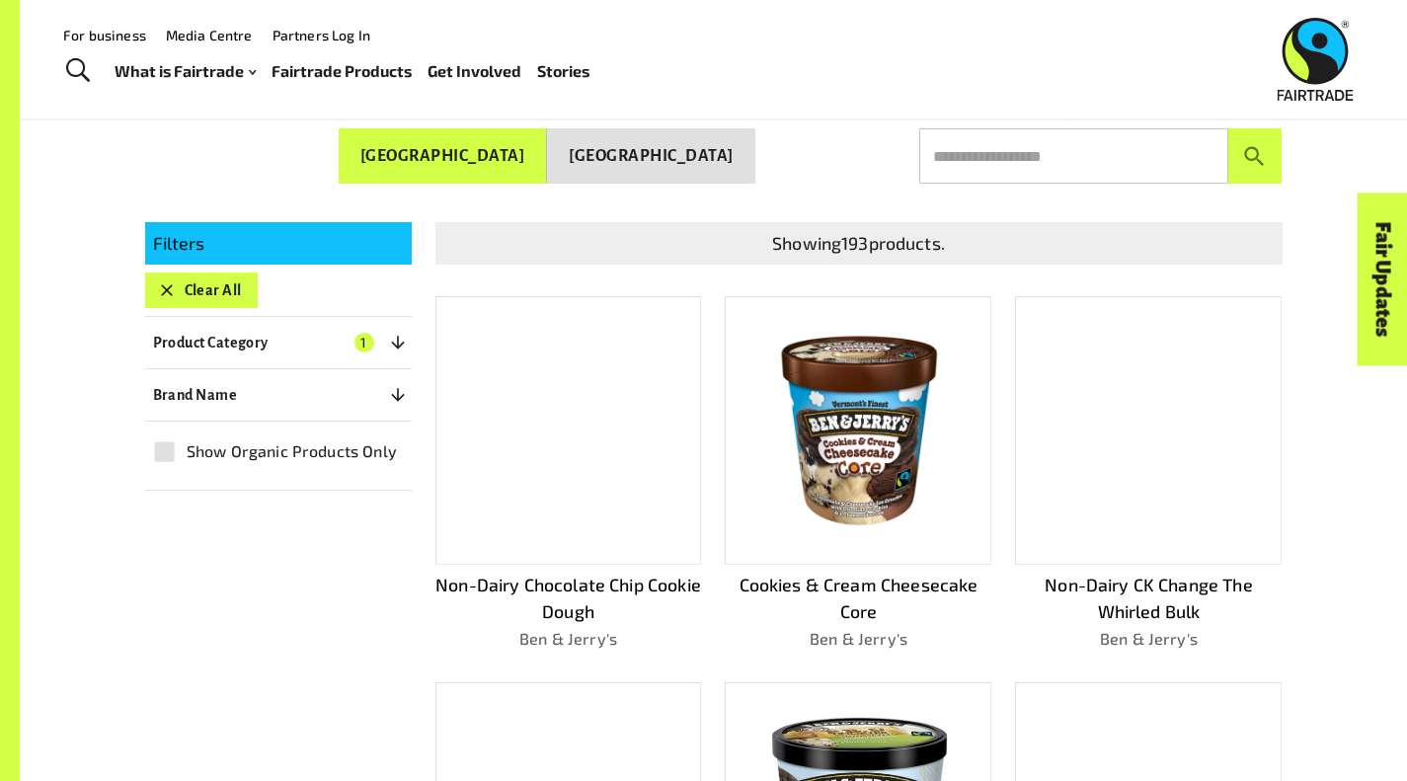
scroll to position [296, 0]
